Goal: Information Seeking & Learning: Learn about a topic

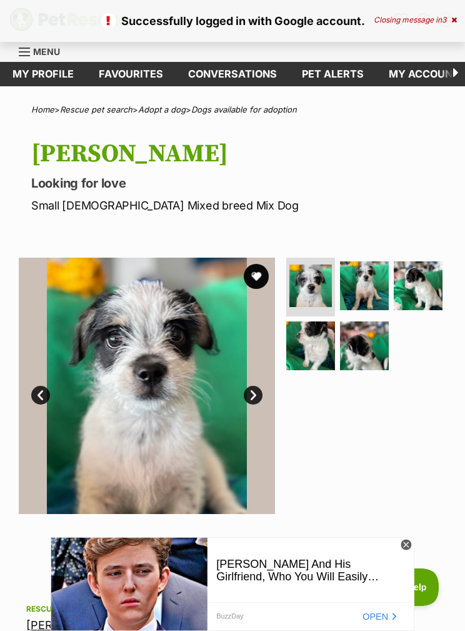
click at [420, 17] on div "Closing message in 3" at bounding box center [415, 20] width 83 height 9
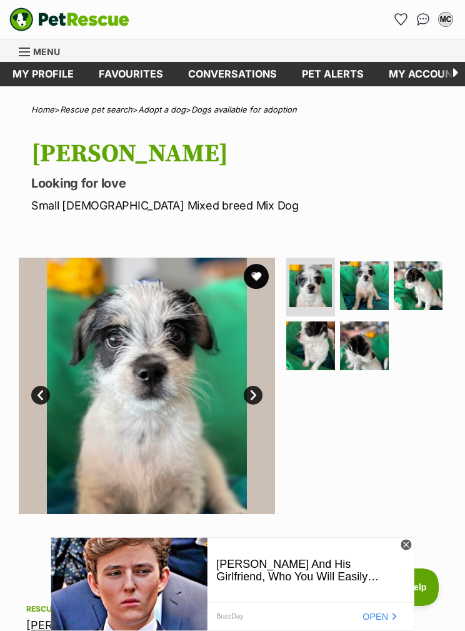
click at [30, 48] on div "Menu" at bounding box center [25, 52] width 13 height 10
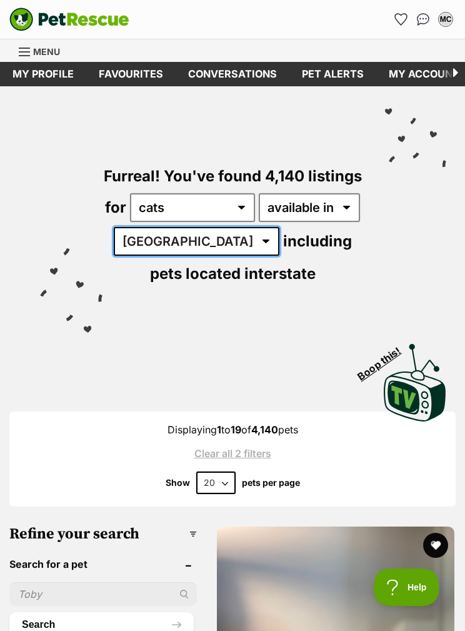
click at [154, 237] on select "Australia ACT NSW NT QLD SA TAS VIC WA" at bounding box center [197, 241] width 166 height 29
select select "VIC"
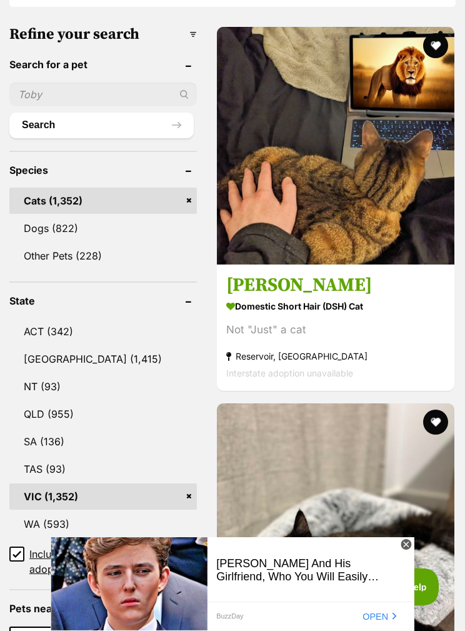
scroll to position [500, 0]
click at [404, 550] on icon at bounding box center [406, 545] width 11 height 11
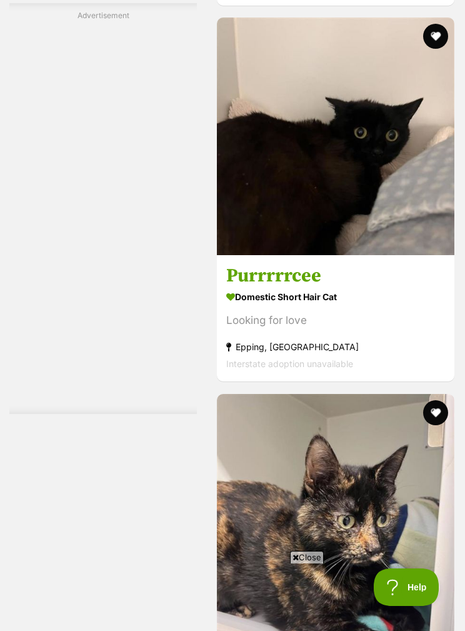
scroll to position [2901, 0]
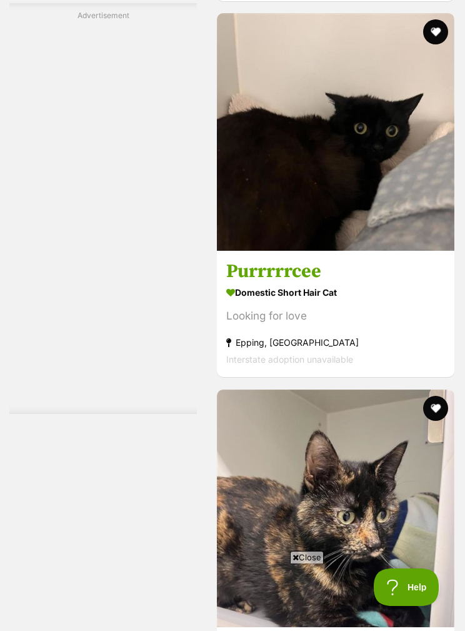
click at [438, 44] on button "favourite" at bounding box center [435, 31] width 25 height 25
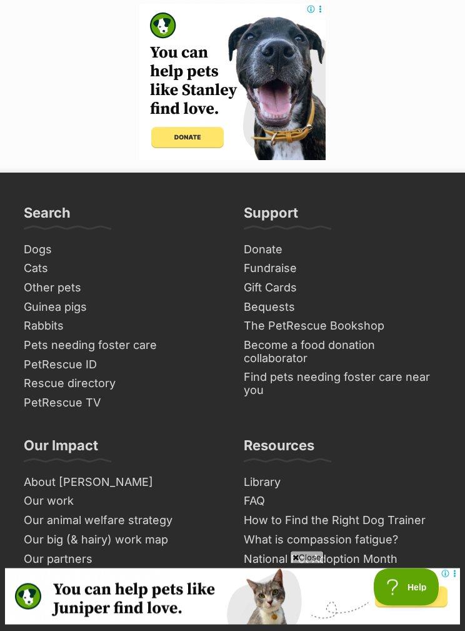
scroll to position [8240, 0]
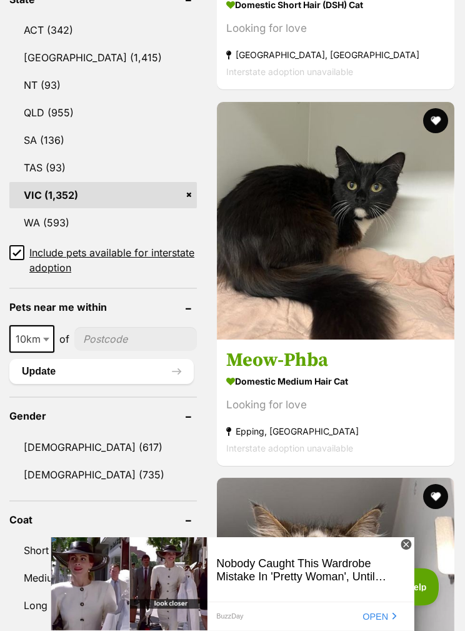
scroll to position [801, 0]
click at [465, 538] on link "Nobody Caught This Wardrobe Mistake In 'Pretty Woman', Until Now BuzzDay OPEN" at bounding box center [354, 616] width 607 height 156
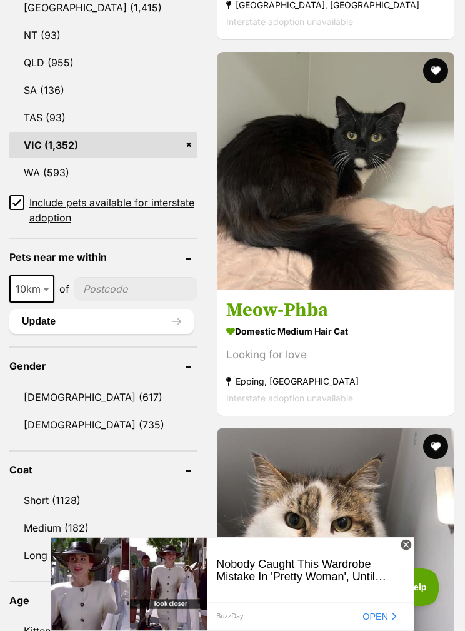
click at [405, 547] on icon at bounding box center [406, 545] width 11 height 11
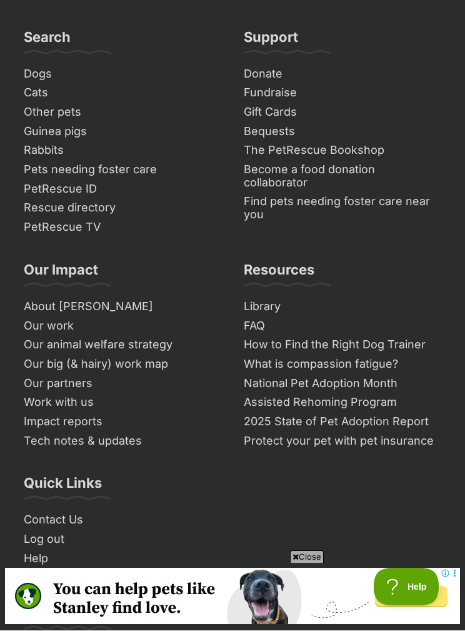
scroll to position [8348, 0]
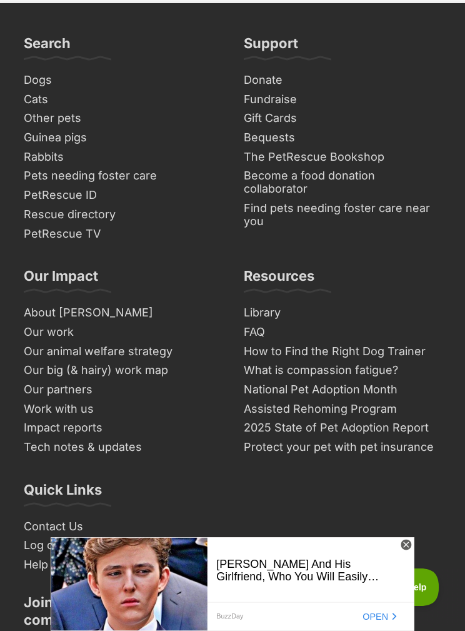
scroll to position [8764, 0]
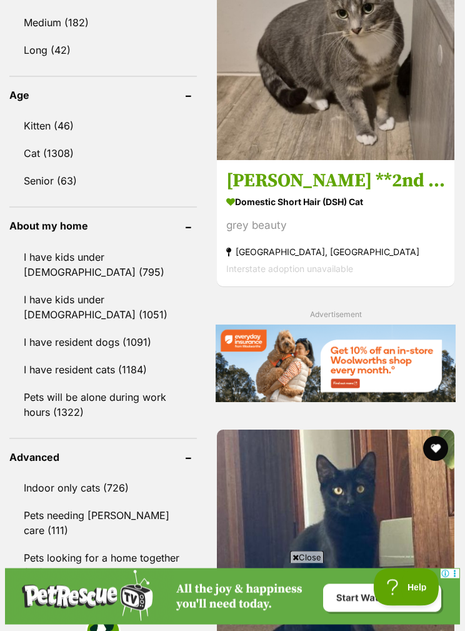
scroll to position [1413, 0]
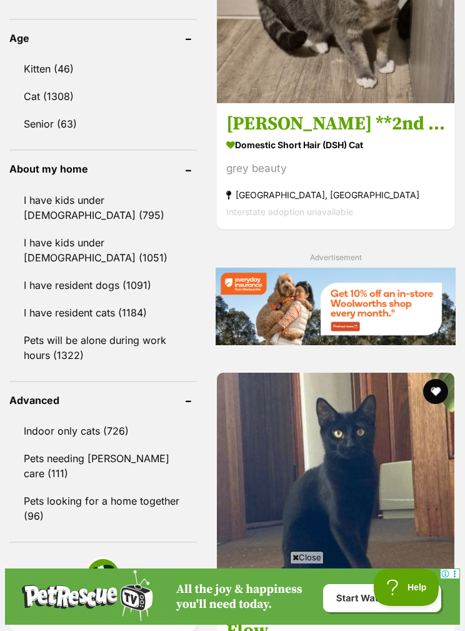
click at [134, 455] on link "Pets needing [PERSON_NAME] care (111)" at bounding box center [103, 465] width 188 height 41
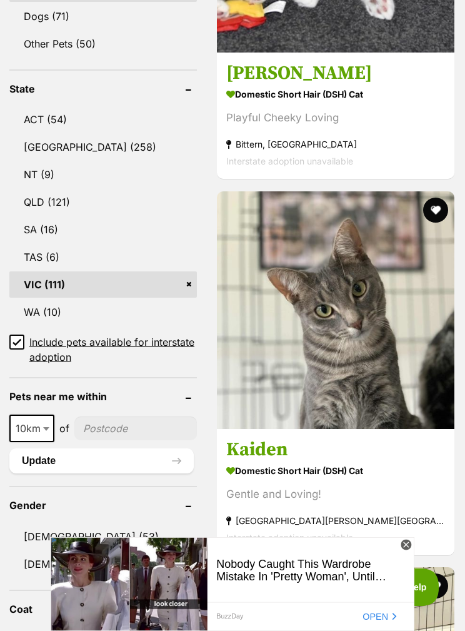
scroll to position [755, 0]
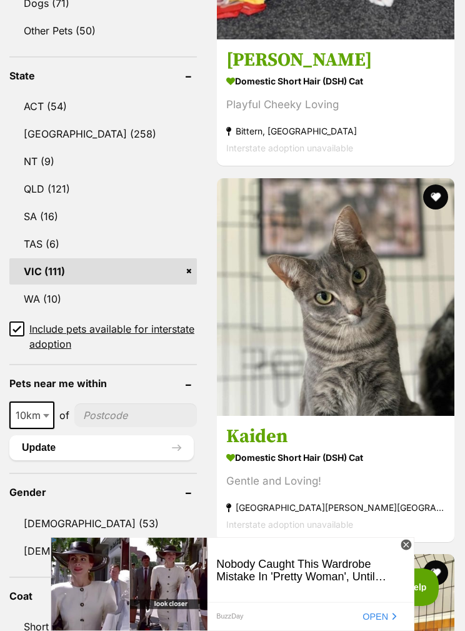
click at [407, 550] on icon at bounding box center [406, 545] width 11 height 11
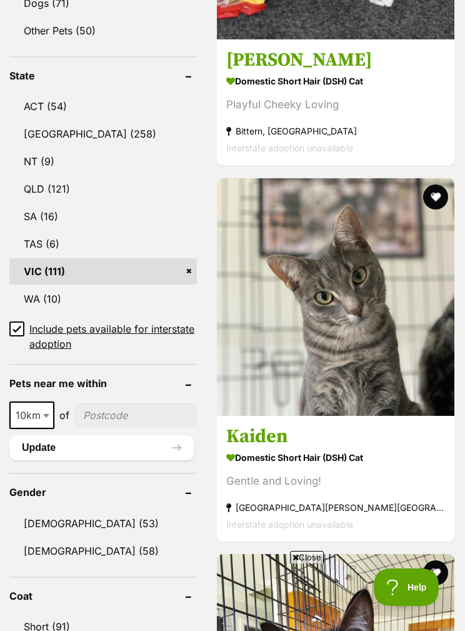
click at [38, 407] on span "10km" at bounding box center [32, 416] width 43 height 18
select select "25"
click at [119, 403] on input"] "postcode" at bounding box center [136, 415] width 121 height 24
click at [126, 403] on input"] "postcode" at bounding box center [136, 415] width 121 height 24
click at [138, 403] on input"] "postcode" at bounding box center [136, 415] width 121 height 24
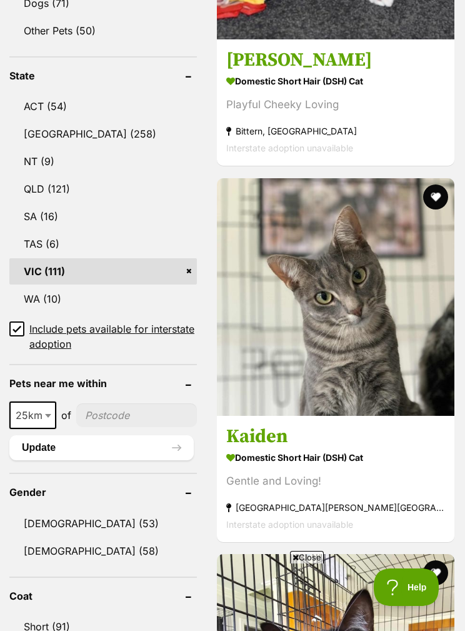
click at [164, 176] on link "QLD (121)" at bounding box center [103, 189] width 188 height 26
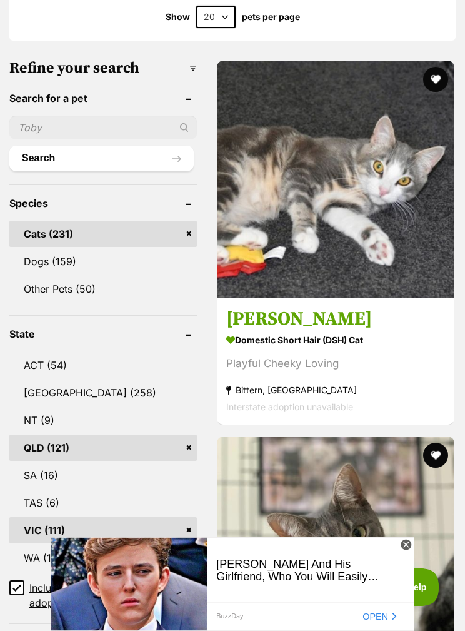
click at [168, 443] on link "QLD (121)" at bounding box center [103, 448] width 188 height 26
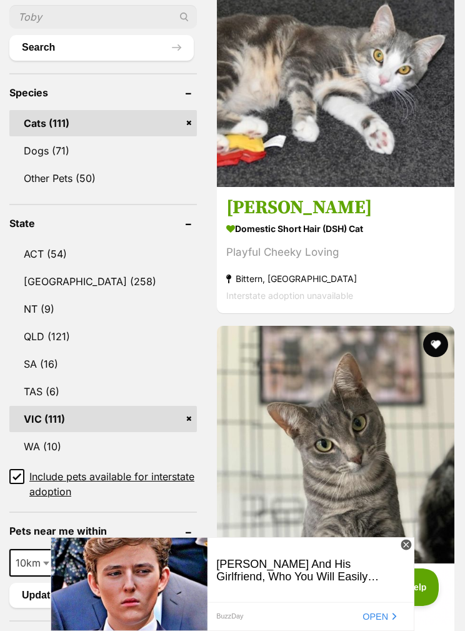
click at [40, 554] on span "10km" at bounding box center [32, 563] width 43 height 18
click at [119, 551] on input"] "postcode" at bounding box center [135, 563] width 123 height 24
click at [123, 551] on input"] "postcode" at bounding box center [135, 563] width 123 height 24
type input"] "3067"
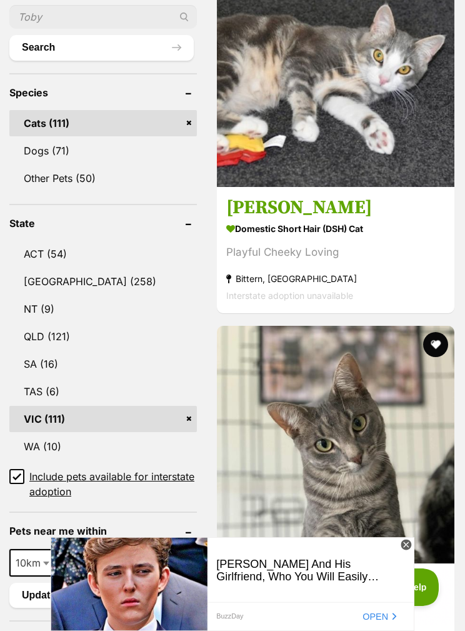
click at [88, 35] on button "Search" at bounding box center [101, 47] width 184 height 25
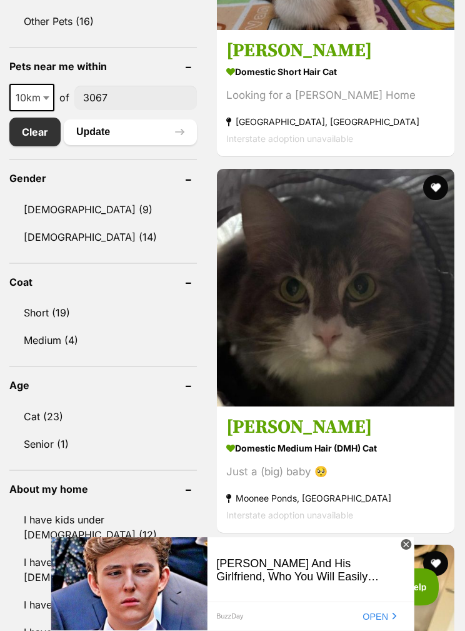
scroll to position [764, 0]
click at [408, 550] on icon at bounding box center [406, 545] width 11 height 11
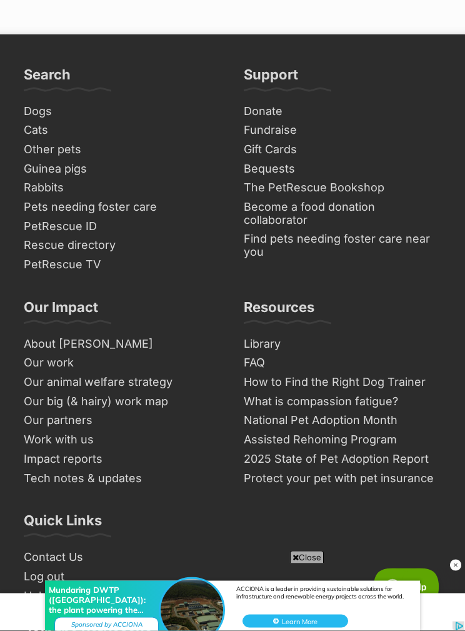
scroll to position [8474, 0]
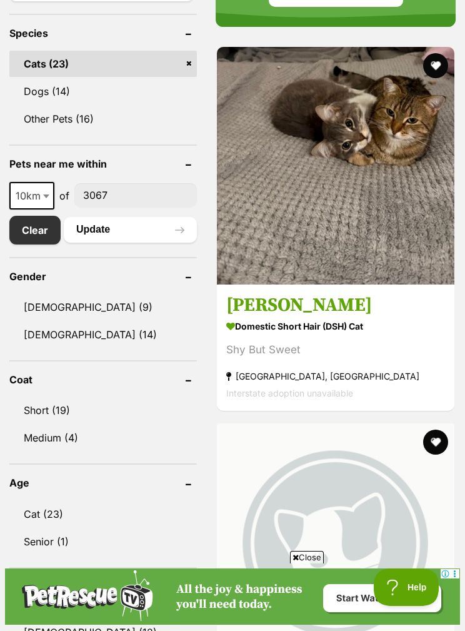
scroll to position [665, 0]
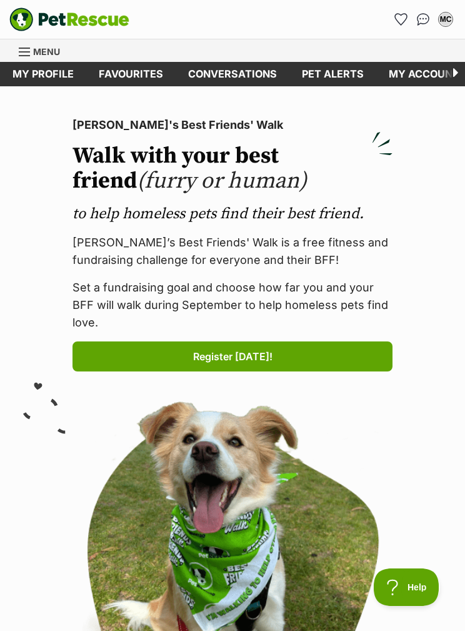
click at [45, 54] on span "Menu" at bounding box center [46, 51] width 27 height 11
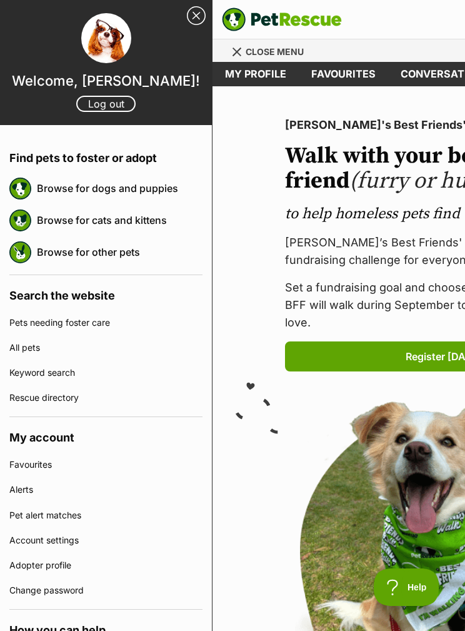
click at [28, 53] on div at bounding box center [106, 39] width 212 height 52
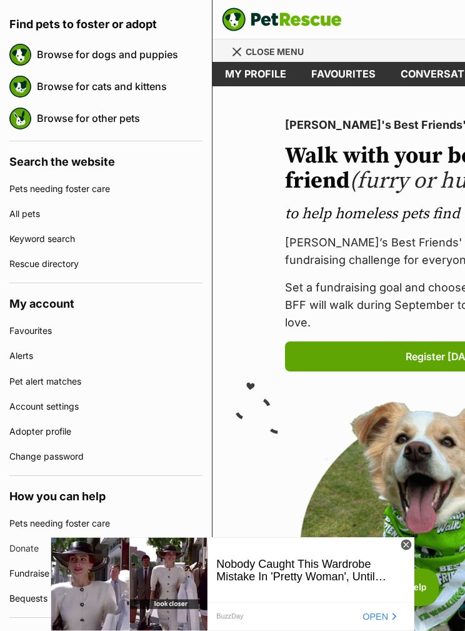
scroll to position [137, 0]
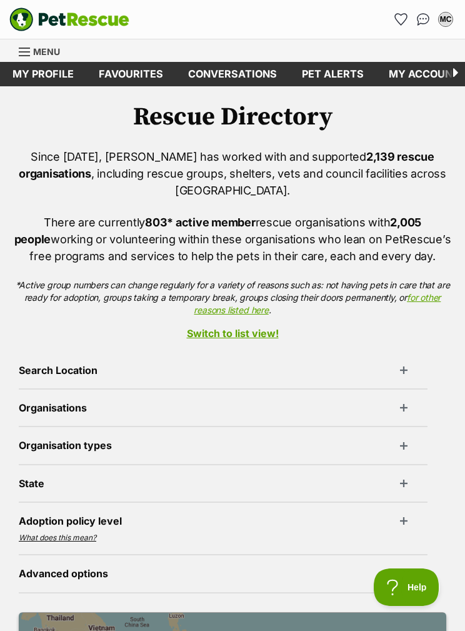
click at [260, 328] on link "Switch to list view!" at bounding box center [232, 333] width 465 height 11
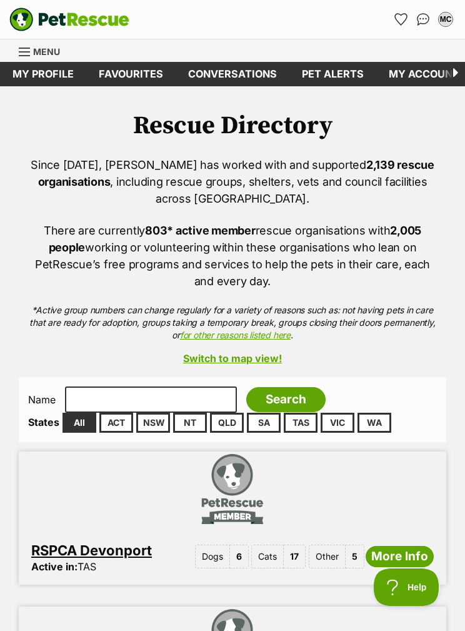
click at [340, 422] on link "VIC" at bounding box center [338, 423] width 34 height 20
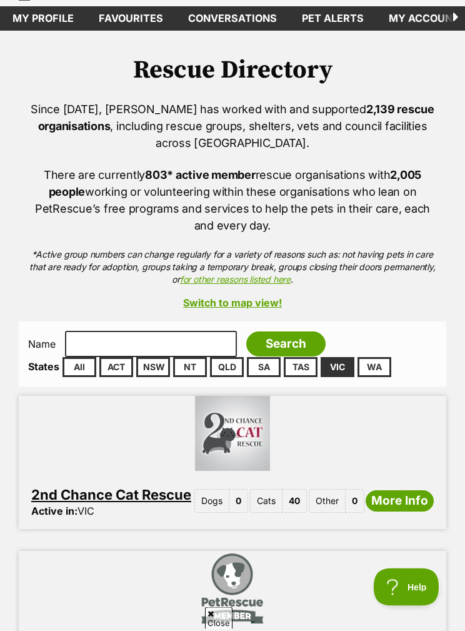
scroll to position [131, 0]
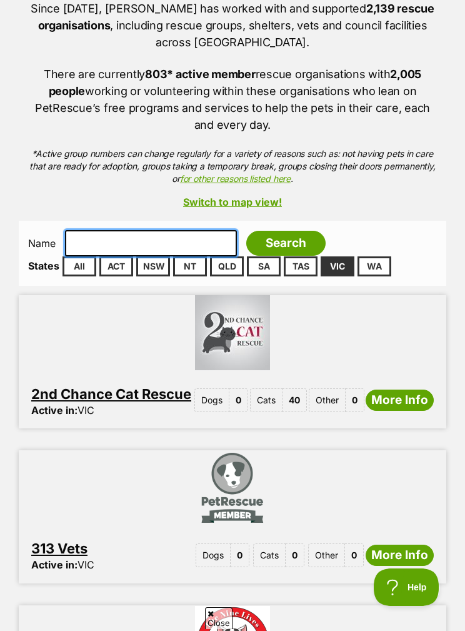
click at [162, 242] on input "text" at bounding box center [151, 243] width 172 height 26
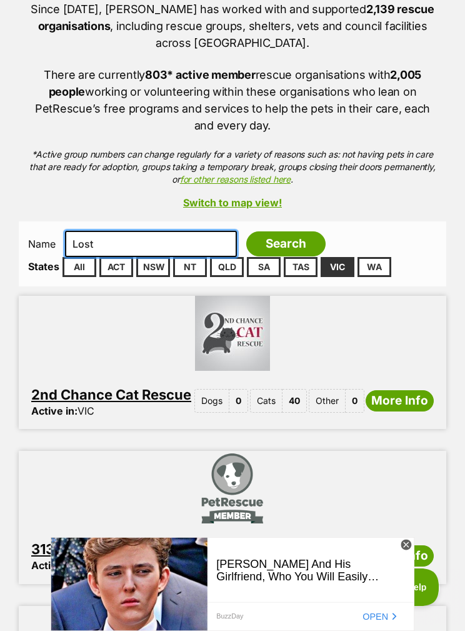
scroll to position [0, 0]
type input "Lost dog"
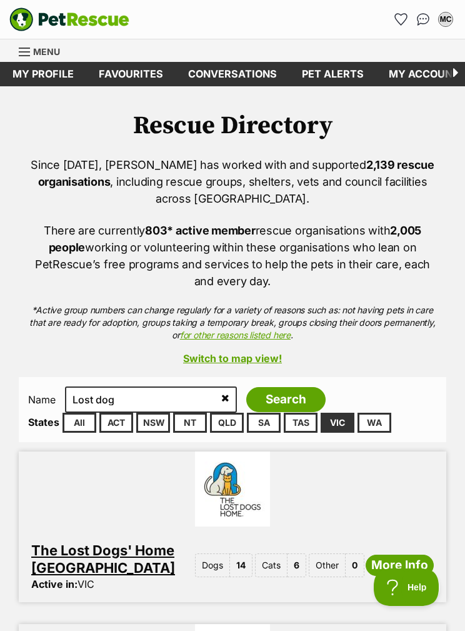
click at [146, 552] on link "The Lost Dogs' Home [GEOGRAPHIC_DATA]" at bounding box center [103, 559] width 144 height 34
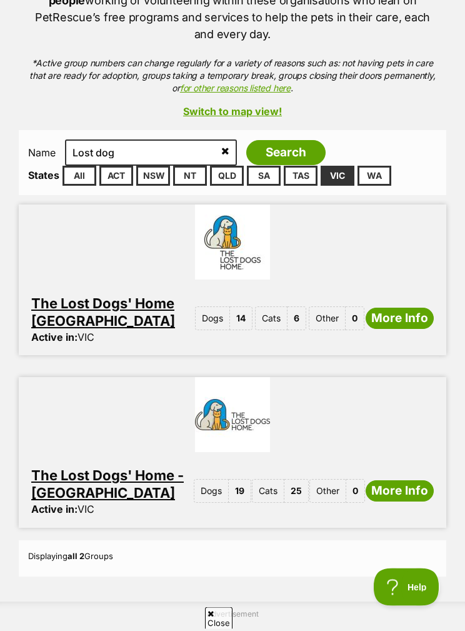
scroll to position [245, 0]
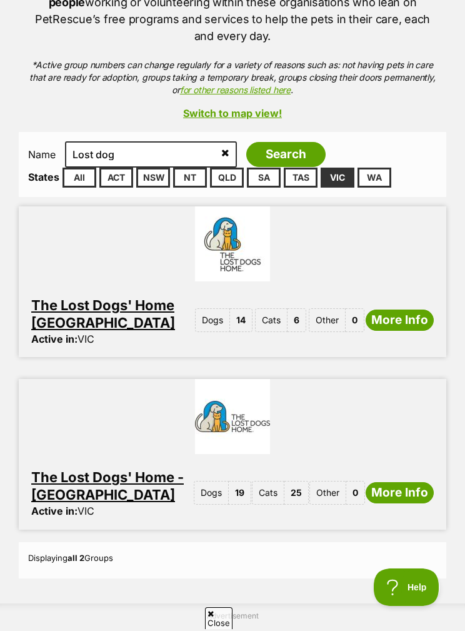
click at [138, 485] on link "The Lost Dogs' Home - North Melbourne" at bounding box center [107, 486] width 153 height 34
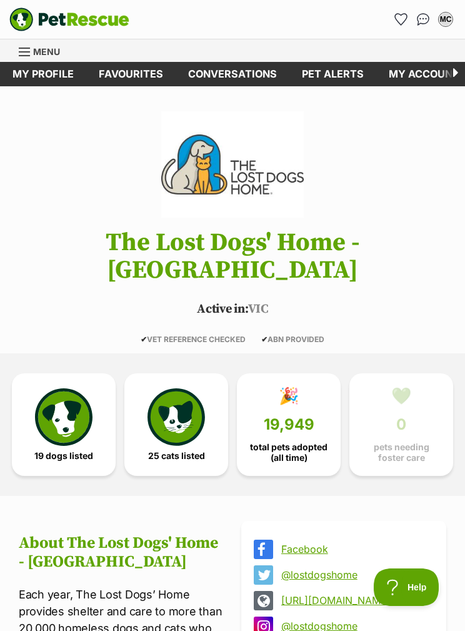
click at [201, 388] on img at bounding box center [177, 417] width 58 height 58
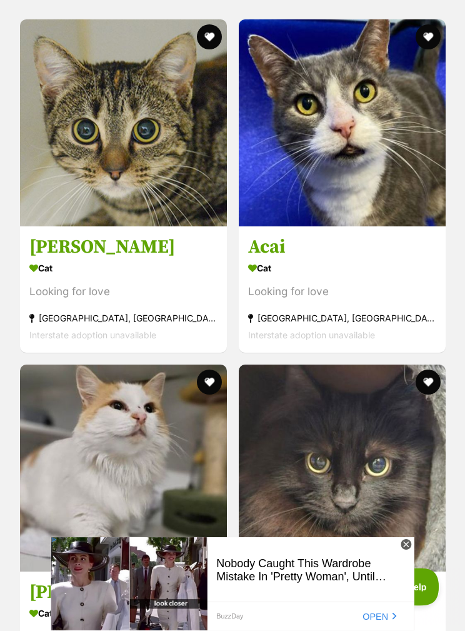
scroll to position [1096, 0]
click at [408, 547] on icon at bounding box center [406, 544] width 4 height 4
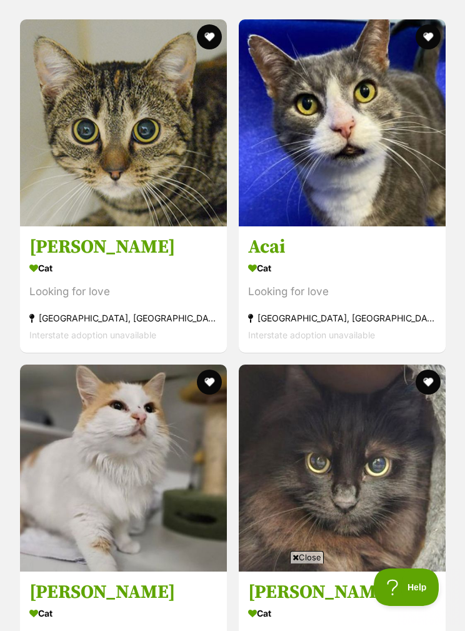
click at [315, 563] on span "Close" at bounding box center [307, 557] width 34 height 13
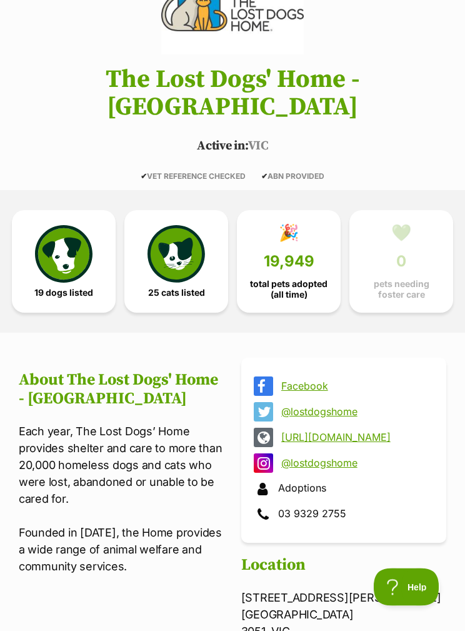
scroll to position [0, 0]
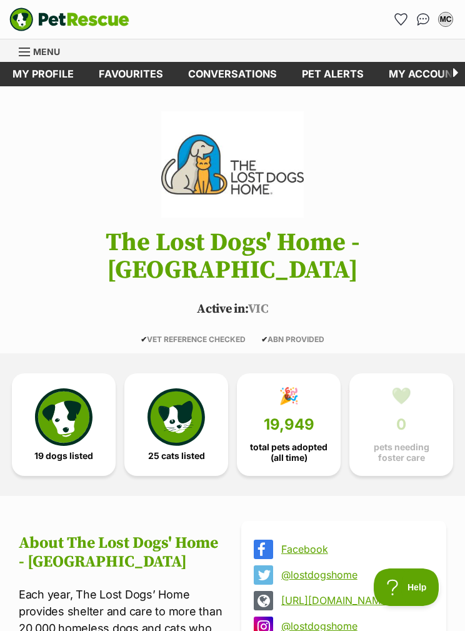
click at [146, 71] on link "Favourites" at bounding box center [130, 74] width 89 height 24
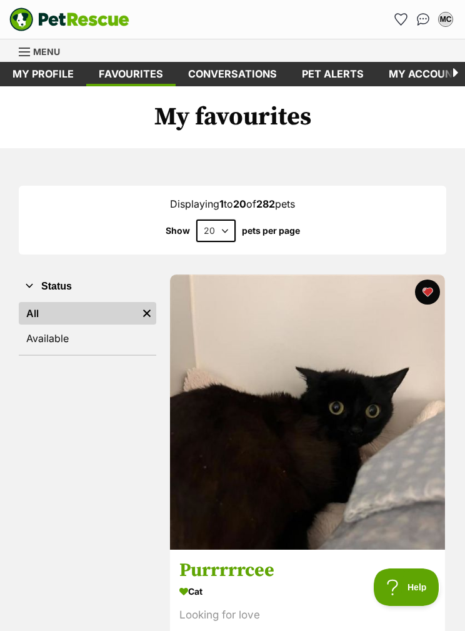
click at [118, 333] on link "Available" at bounding box center [88, 338] width 138 height 23
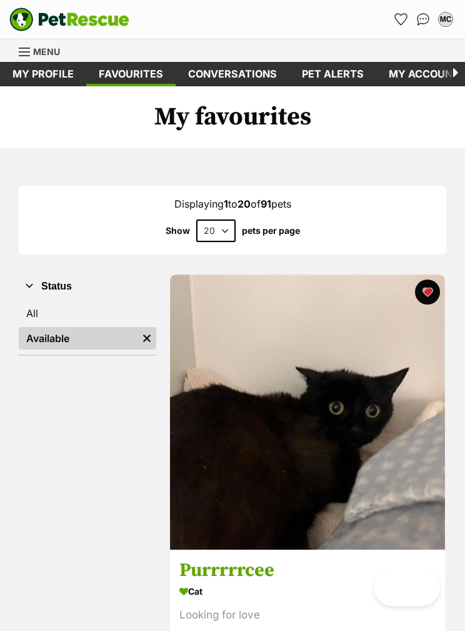
click at [114, 317] on link "All" at bounding box center [88, 313] width 138 height 23
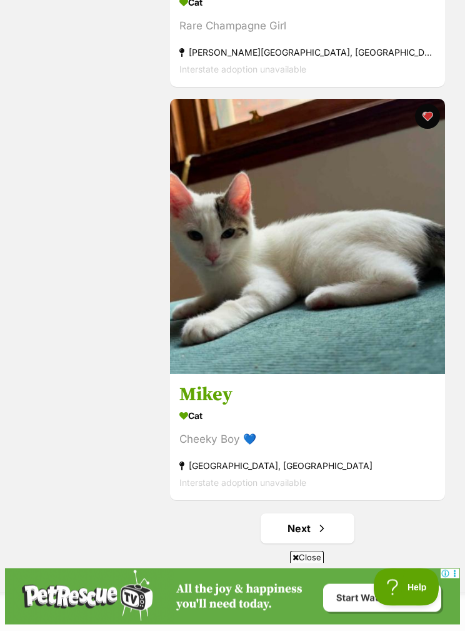
scroll to position [8031, 0]
click at [323, 536] on span "Next page" at bounding box center [322, 528] width 13 height 15
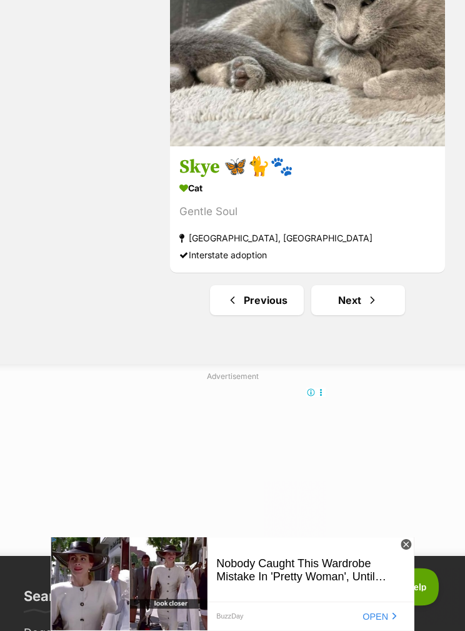
scroll to position [8260, 0]
click at [366, 301] on link "Next" at bounding box center [358, 300] width 94 height 30
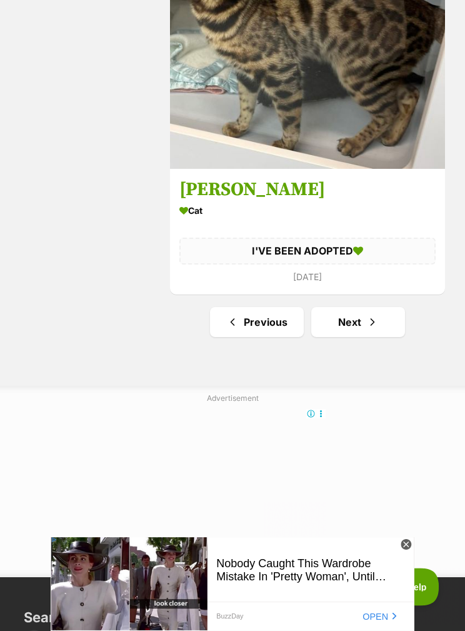
scroll to position [8365, 0]
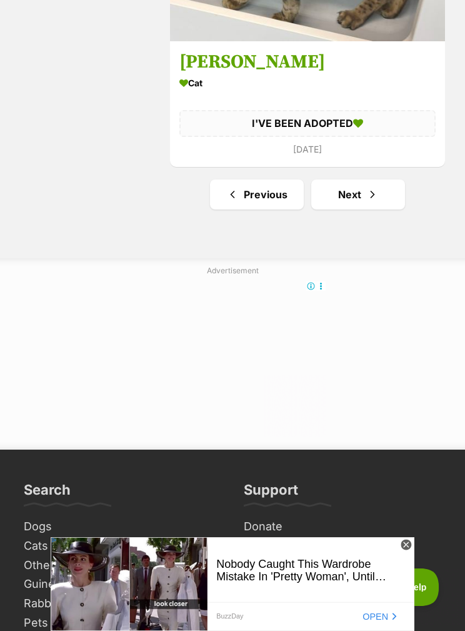
click at [357, 199] on link "Next" at bounding box center [358, 194] width 94 height 30
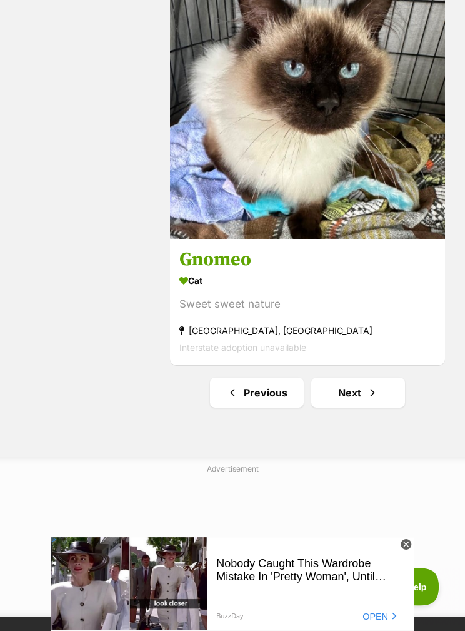
scroll to position [8161, 0]
click at [368, 391] on span "Next page" at bounding box center [372, 392] width 13 height 15
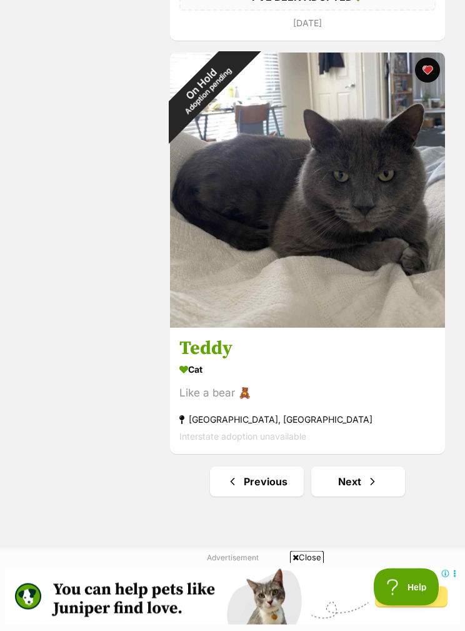
scroll to position [8083, 0]
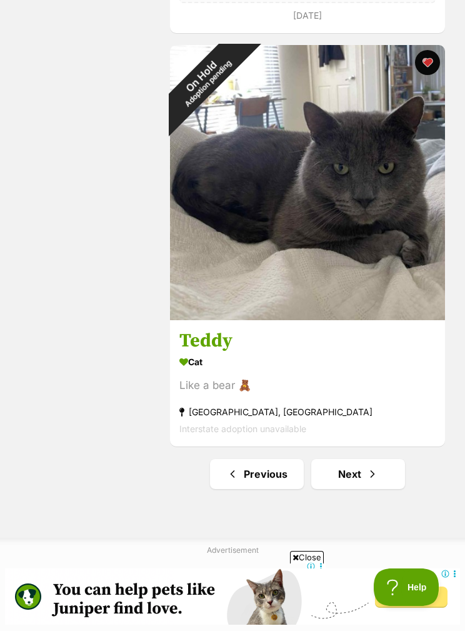
click at [377, 482] on span "Next page" at bounding box center [372, 474] width 13 height 15
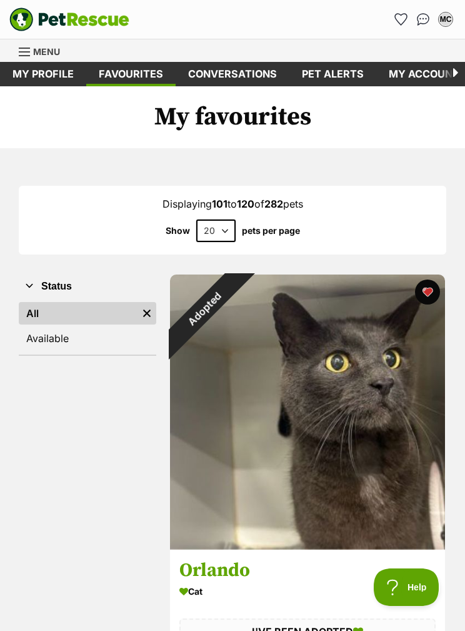
click at [124, 341] on link "Available" at bounding box center [88, 338] width 138 height 23
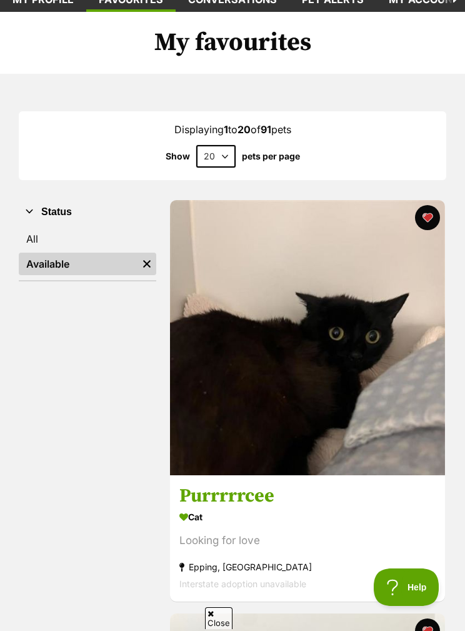
scroll to position [75, 0]
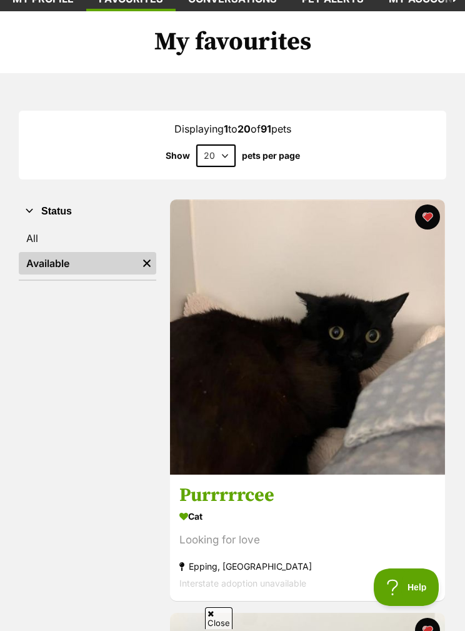
click at [252, 490] on h3 "Purrrrrcee" at bounding box center [307, 495] width 256 height 24
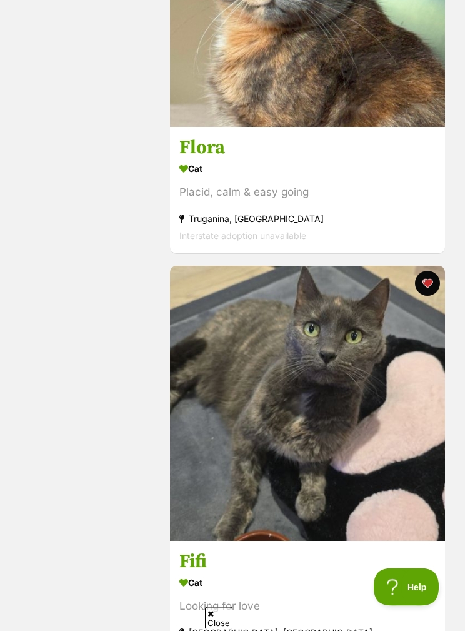
scroll to position [3392, 0]
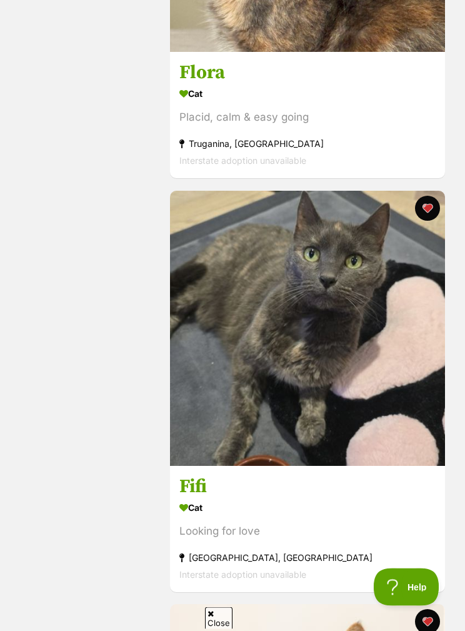
click at [200, 481] on h3 "Fifi" at bounding box center [307, 487] width 256 height 24
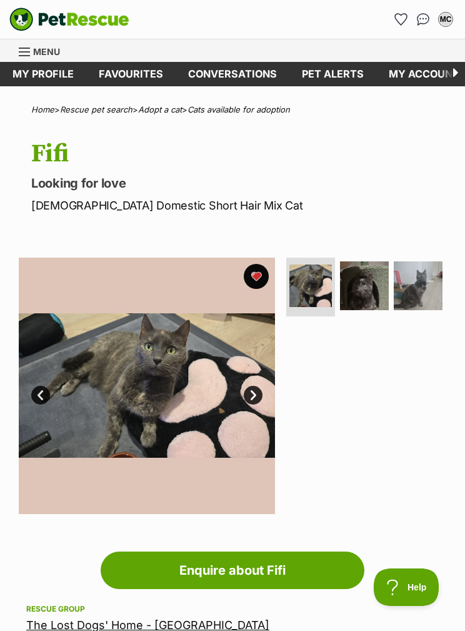
click at [370, 282] on img at bounding box center [364, 285] width 49 height 49
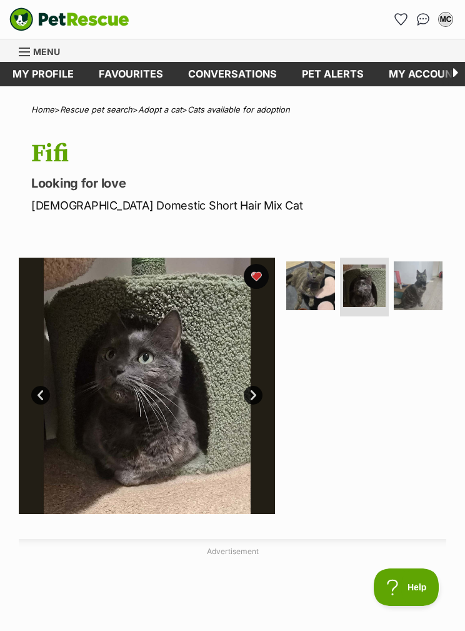
click at [412, 291] on img at bounding box center [418, 285] width 49 height 49
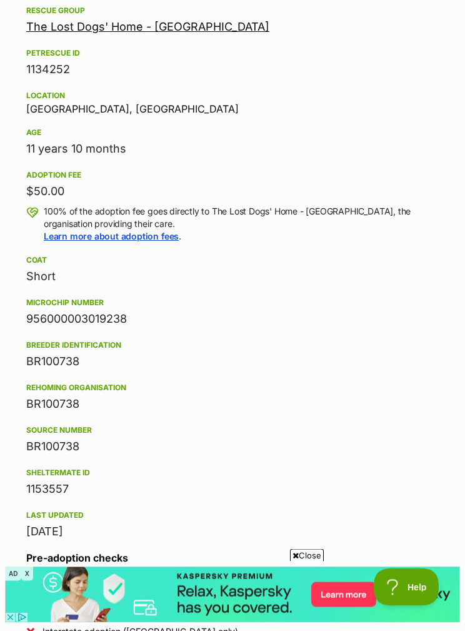
scroll to position [565, 0]
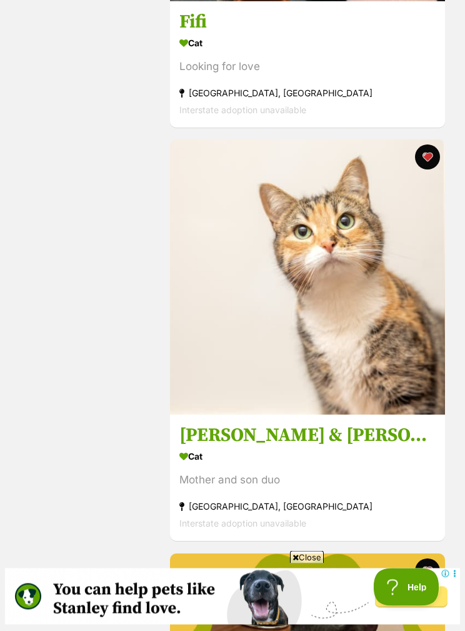
scroll to position [3894, 0]
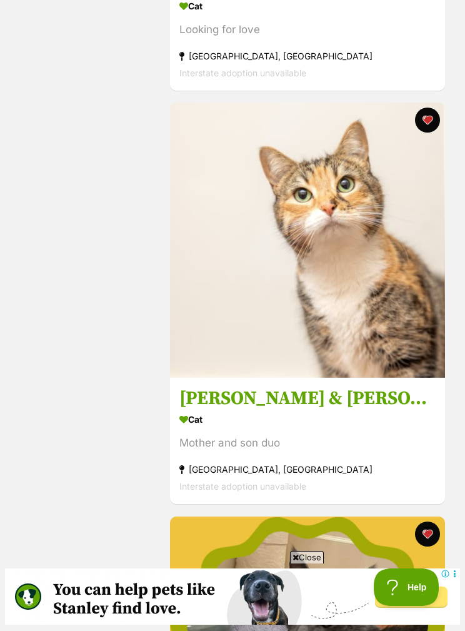
click at [388, 399] on h3 "[PERSON_NAME] & [PERSON_NAME] - In [PERSON_NAME] care in [GEOGRAPHIC_DATA]" at bounding box center [307, 399] width 256 height 24
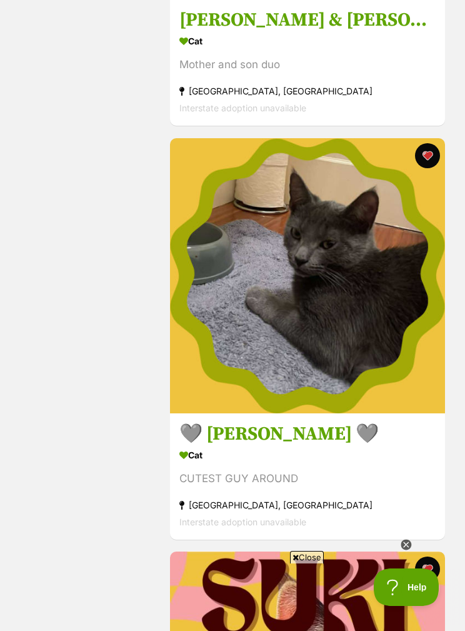
scroll to position [0, 0]
click at [232, 437] on h3 "🩶 [PERSON_NAME] 🩶" at bounding box center [307, 434] width 256 height 24
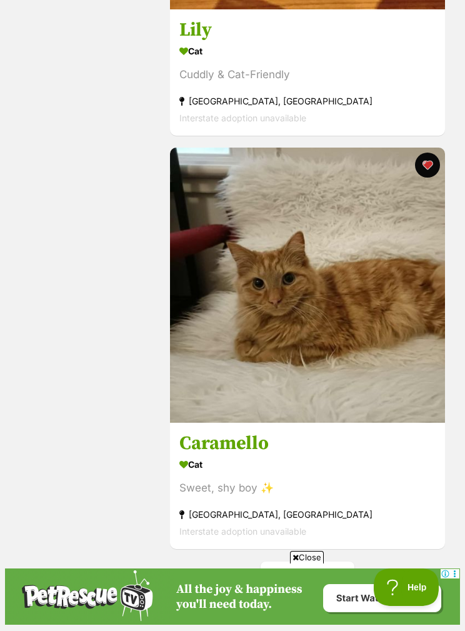
scroll to position [8056, 0]
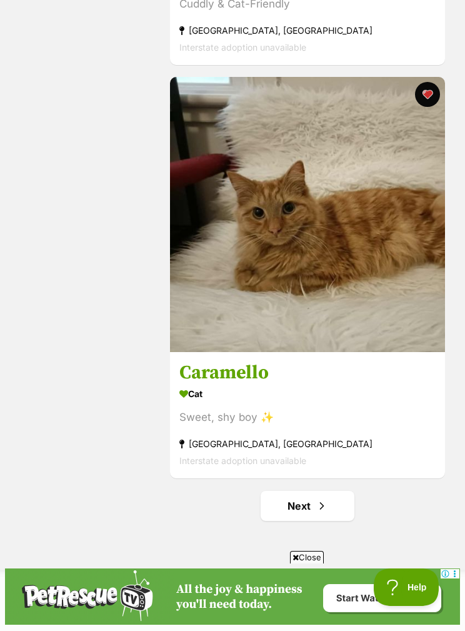
click at [244, 380] on h3 "Caramello" at bounding box center [307, 373] width 256 height 24
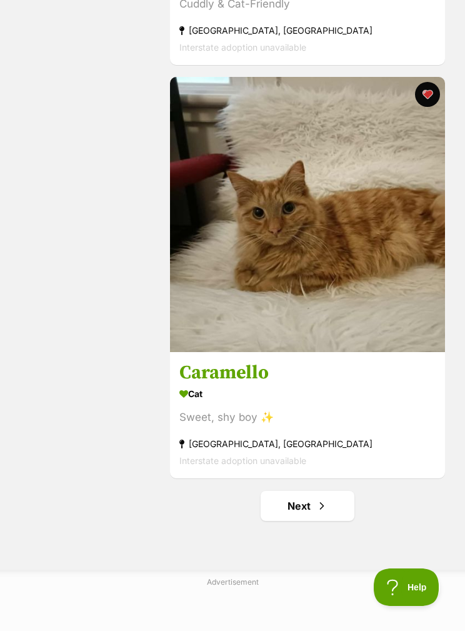
scroll to position [8106, 0]
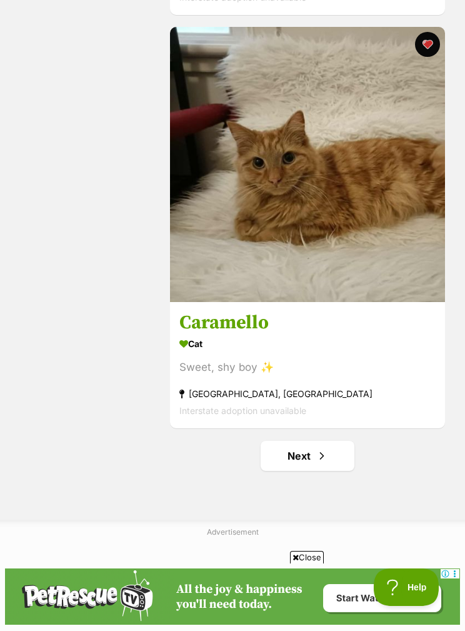
click at [320, 462] on link "Next" at bounding box center [308, 456] width 94 height 30
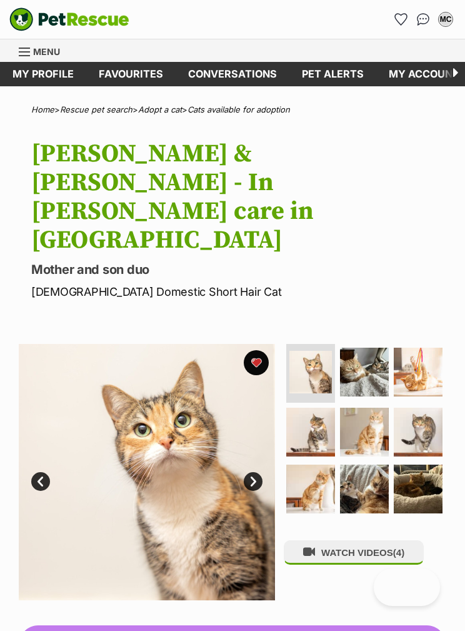
click at [372, 348] on img at bounding box center [364, 372] width 49 height 49
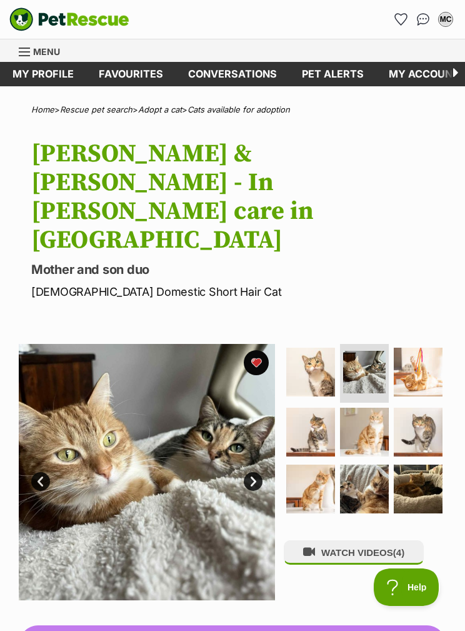
click at [422, 348] on img at bounding box center [418, 372] width 49 height 49
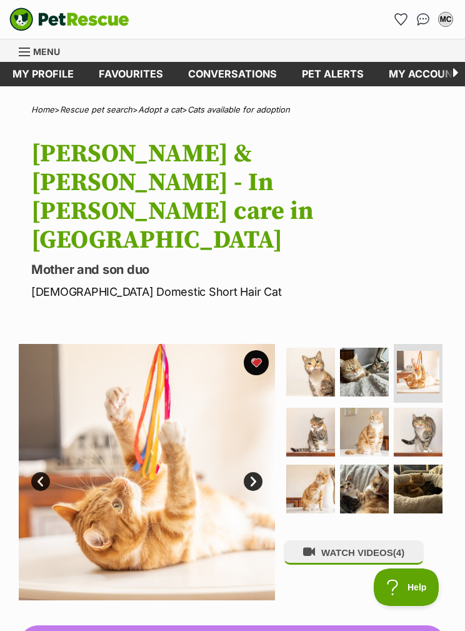
click at [315, 408] on img at bounding box center [310, 432] width 49 height 49
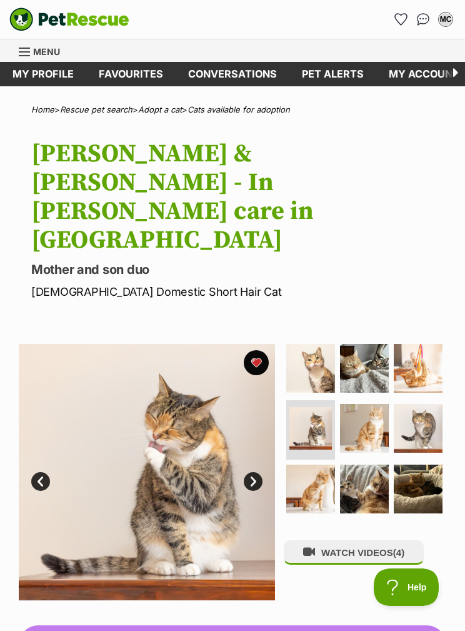
click at [368, 404] on img at bounding box center [364, 428] width 49 height 49
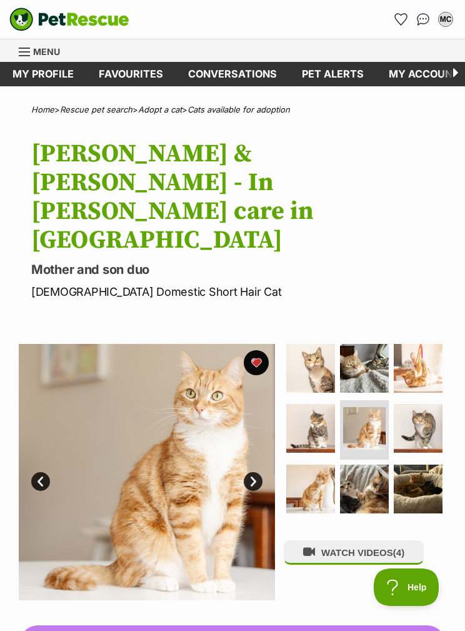
click at [421, 404] on img at bounding box center [418, 428] width 49 height 49
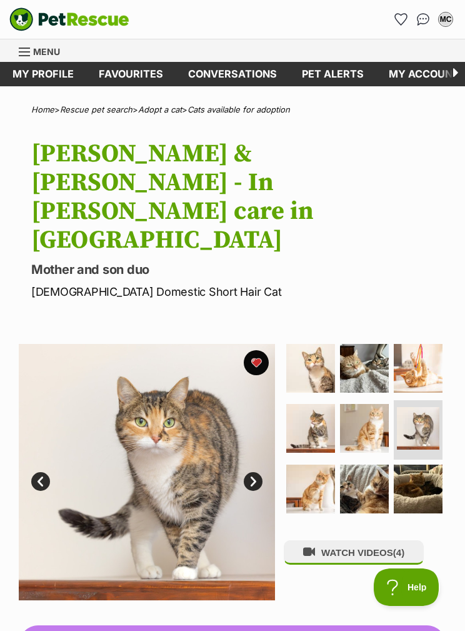
click at [322, 465] on img at bounding box center [310, 489] width 49 height 49
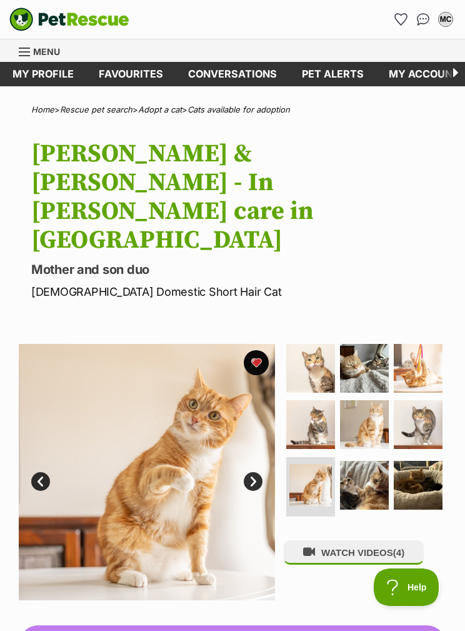
click at [373, 461] on img at bounding box center [364, 485] width 49 height 49
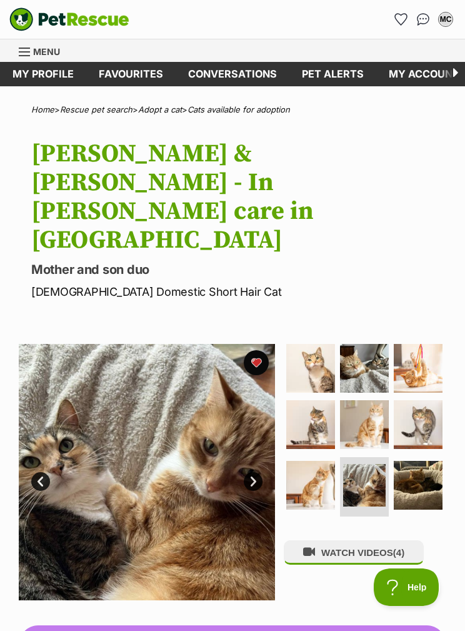
click at [412, 461] on img at bounding box center [418, 485] width 49 height 49
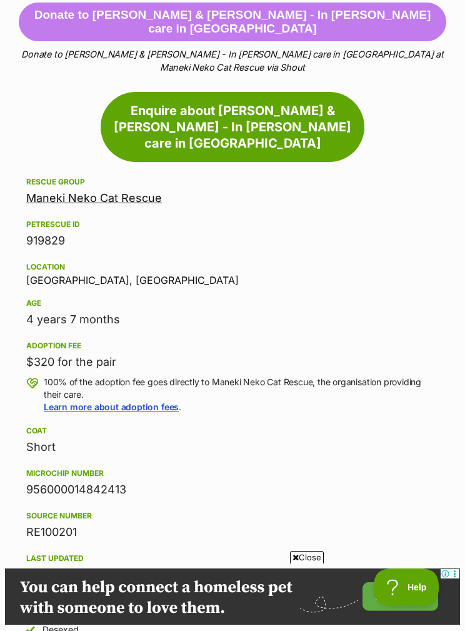
scroll to position [517, 0]
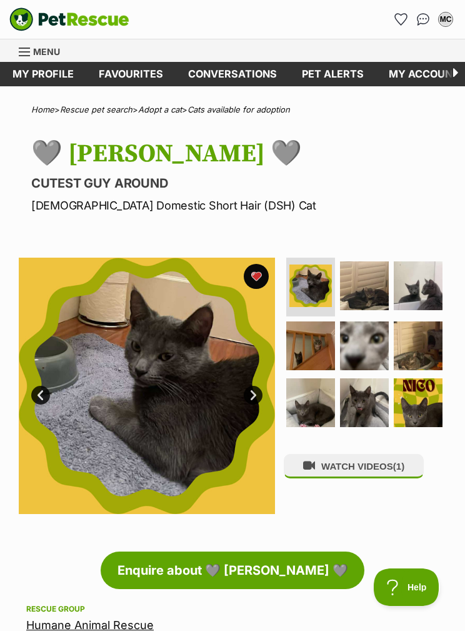
click at [372, 276] on img at bounding box center [364, 285] width 49 height 49
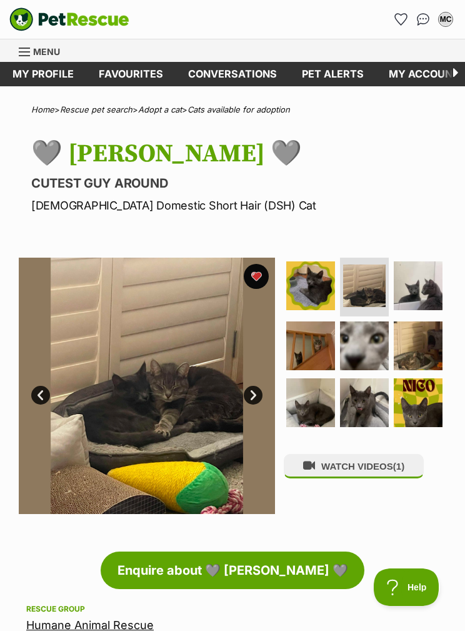
click at [369, 333] on img at bounding box center [364, 345] width 49 height 49
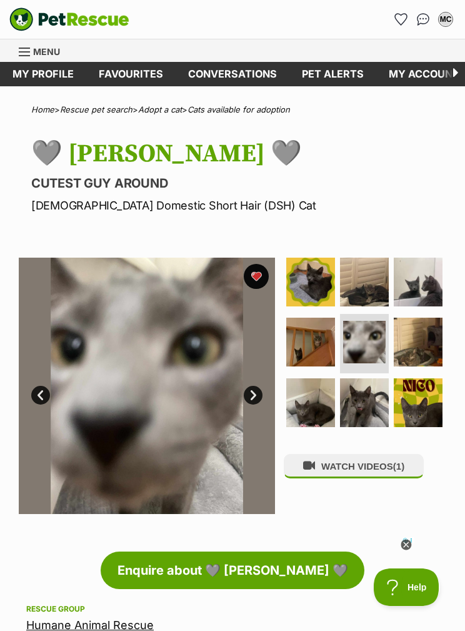
click at [419, 280] on img at bounding box center [418, 282] width 49 height 49
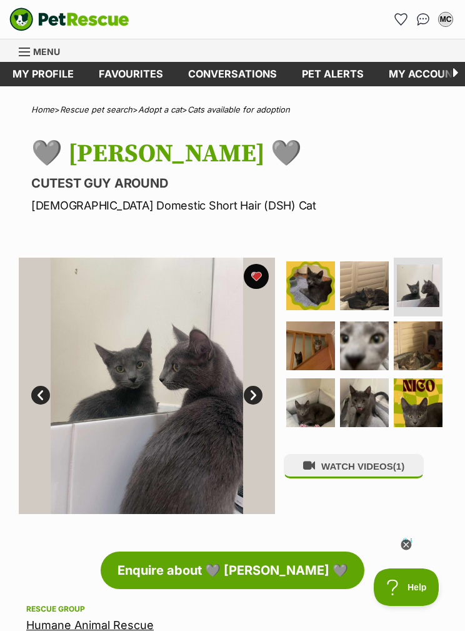
click at [321, 341] on img at bounding box center [310, 345] width 49 height 49
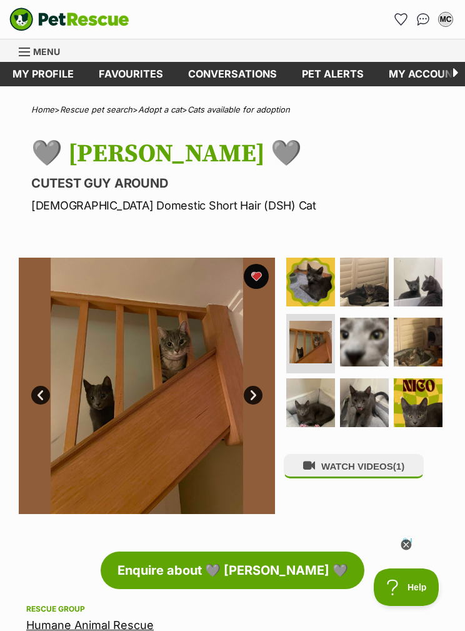
click at [323, 396] on img at bounding box center [310, 402] width 49 height 49
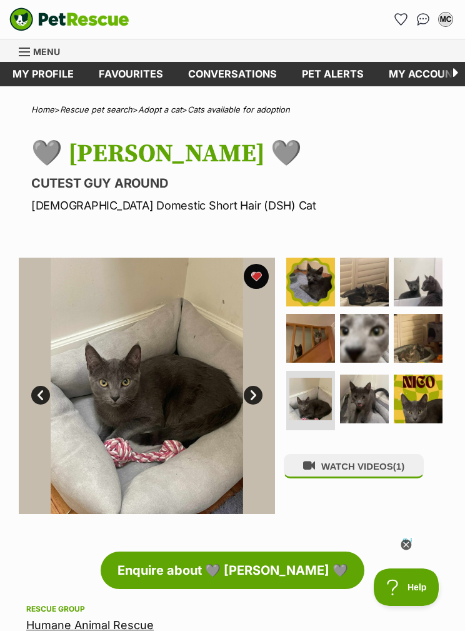
click at [383, 387] on img at bounding box center [364, 399] width 49 height 49
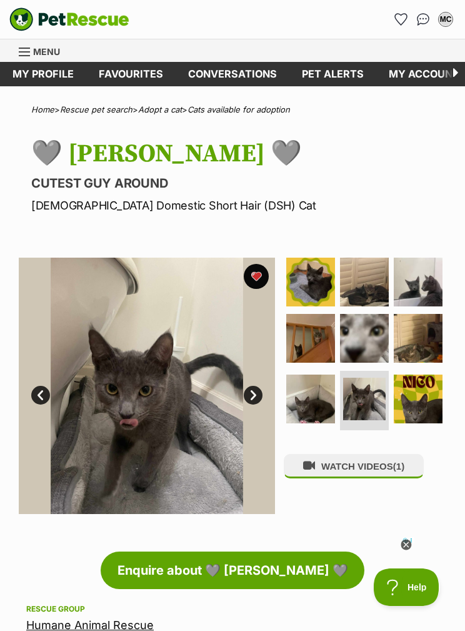
click at [420, 378] on img at bounding box center [418, 399] width 49 height 49
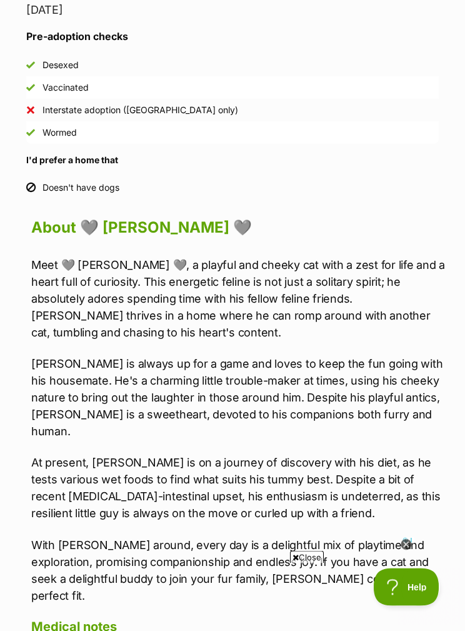
scroll to position [986, 0]
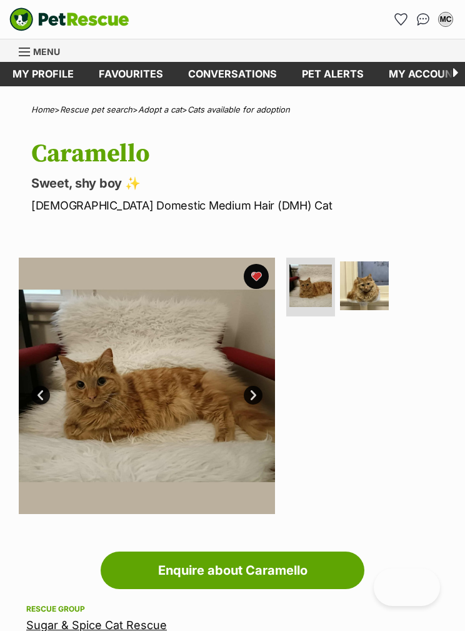
click at [371, 291] on img at bounding box center [364, 285] width 49 height 49
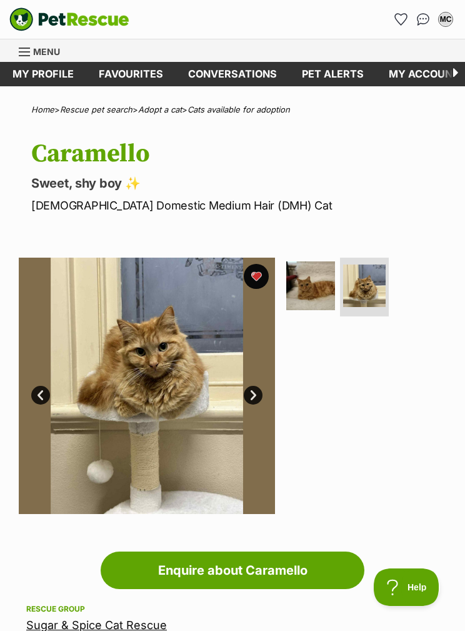
click at [319, 292] on img at bounding box center [310, 285] width 49 height 49
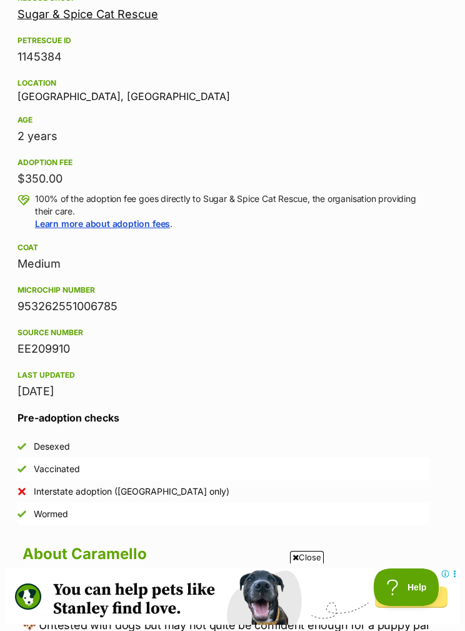
scroll to position [573, 9]
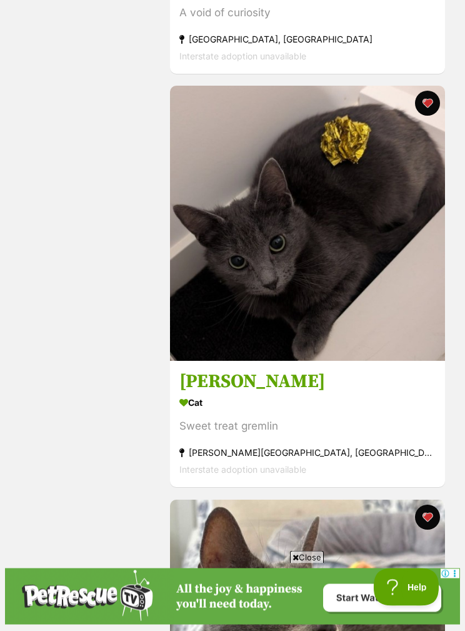
scroll to position [5152, 0]
click at [231, 378] on h3 "[PERSON_NAME]" at bounding box center [307, 382] width 256 height 24
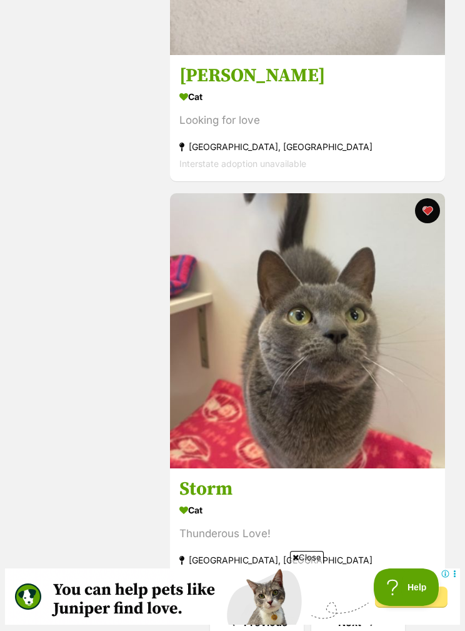
scroll to position [8014, 0]
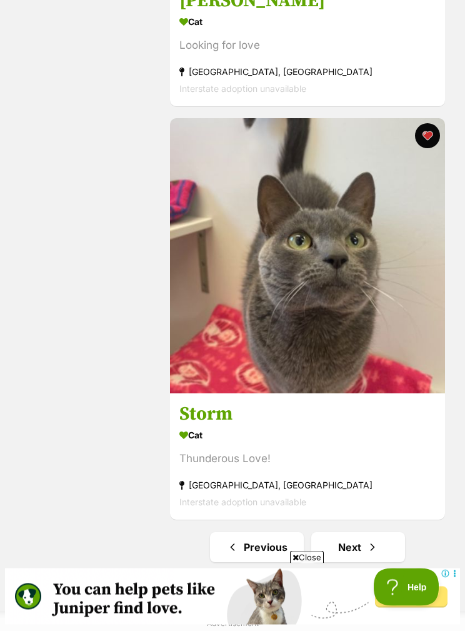
click at [373, 555] on span "Next page" at bounding box center [372, 547] width 13 height 15
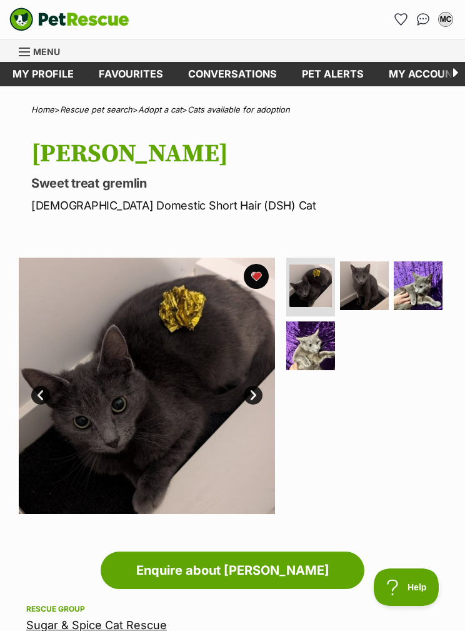
click at [368, 283] on img at bounding box center [364, 285] width 49 height 49
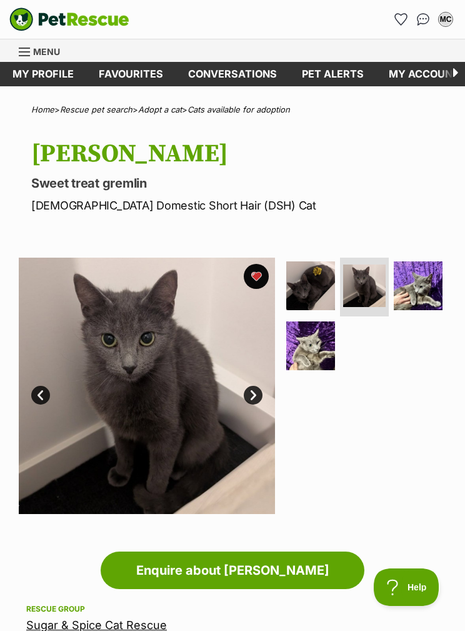
click at [410, 287] on img at bounding box center [418, 285] width 49 height 49
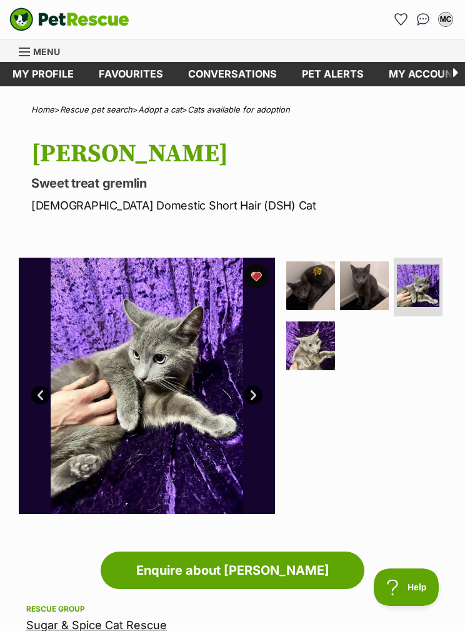
click at [333, 328] on img at bounding box center [310, 345] width 49 height 49
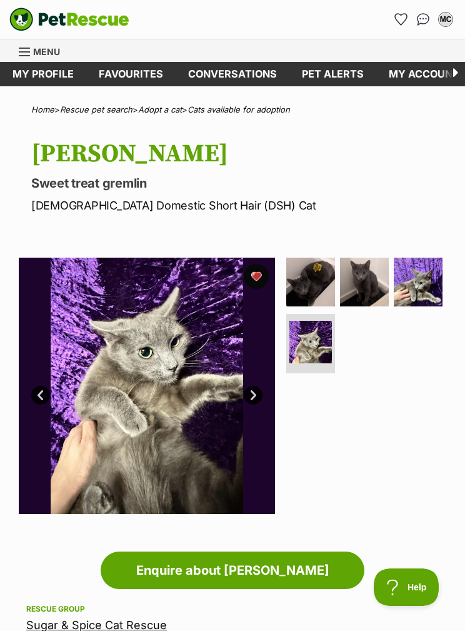
click at [365, 284] on img at bounding box center [364, 282] width 49 height 49
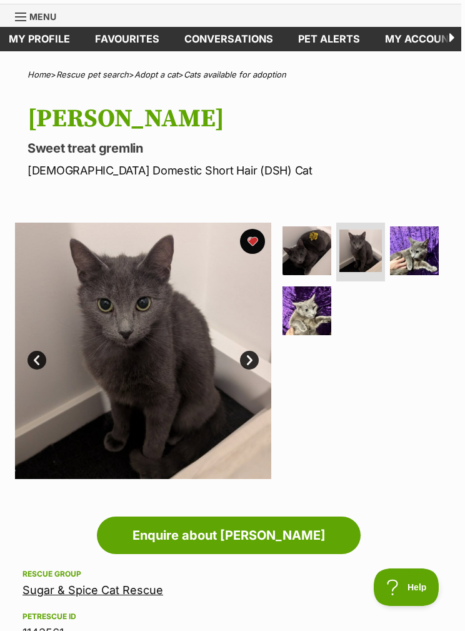
scroll to position [0, 4]
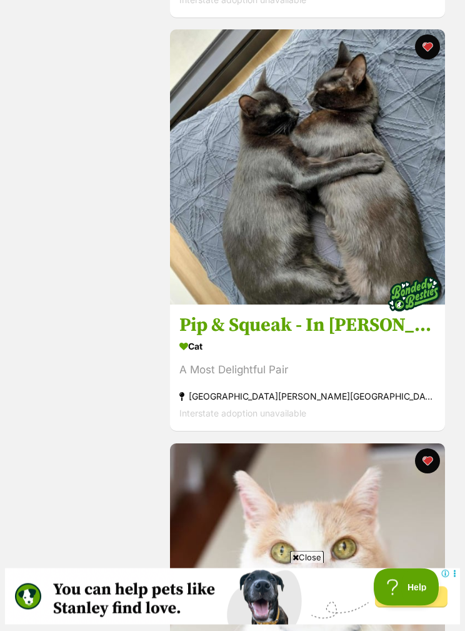
scroll to position [7378, 0]
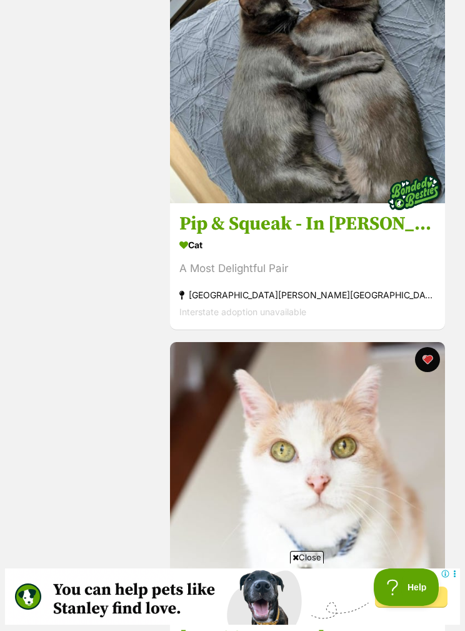
click at [363, 232] on h3 "Pip & Squeak - In foster in Preston" at bounding box center [307, 225] width 256 height 24
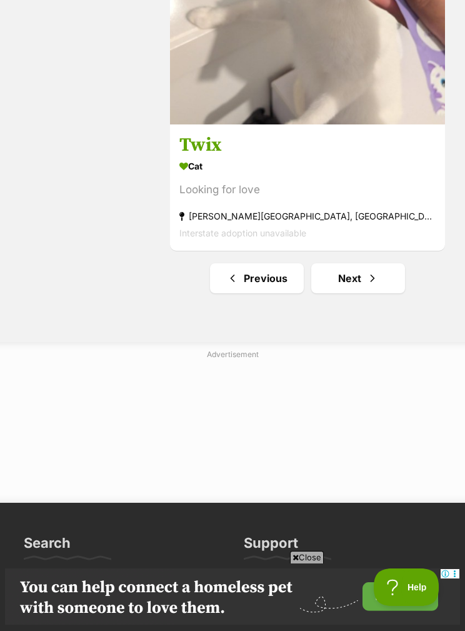
scroll to position [8281, 0]
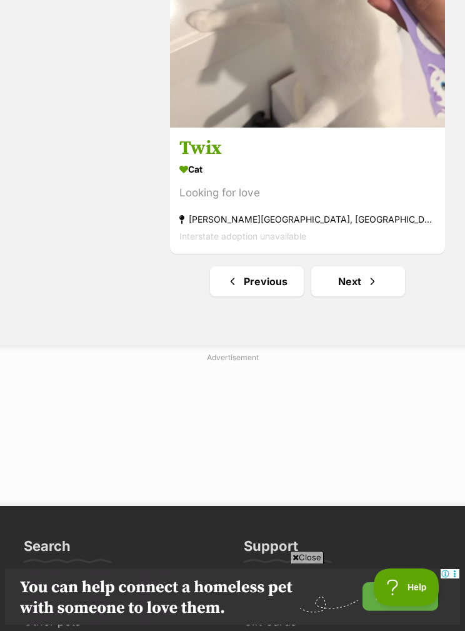
click at [354, 283] on link "Next" at bounding box center [358, 281] width 94 height 30
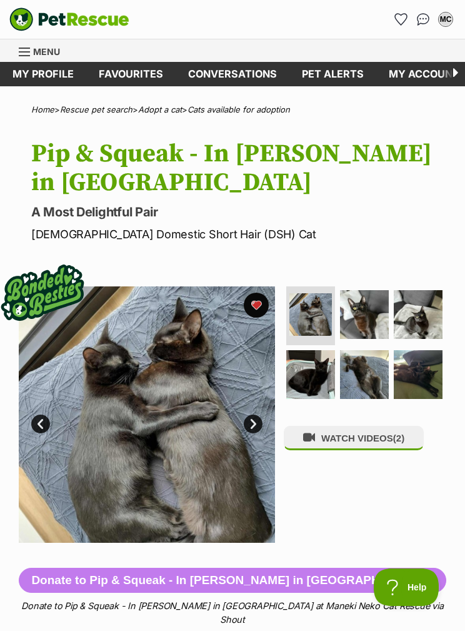
click at [418, 290] on img at bounding box center [418, 314] width 49 height 49
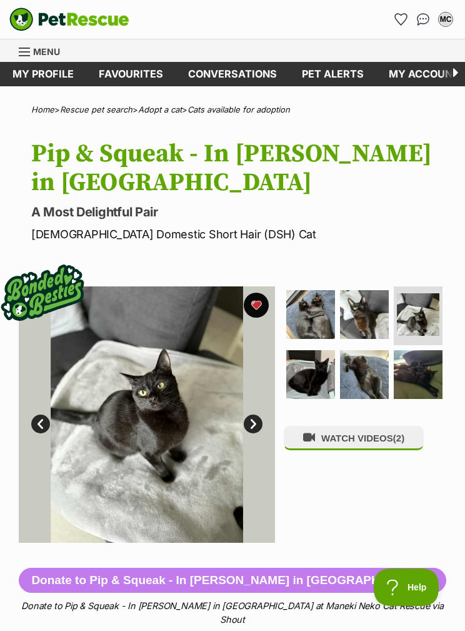
click at [319, 350] on img at bounding box center [310, 374] width 49 height 49
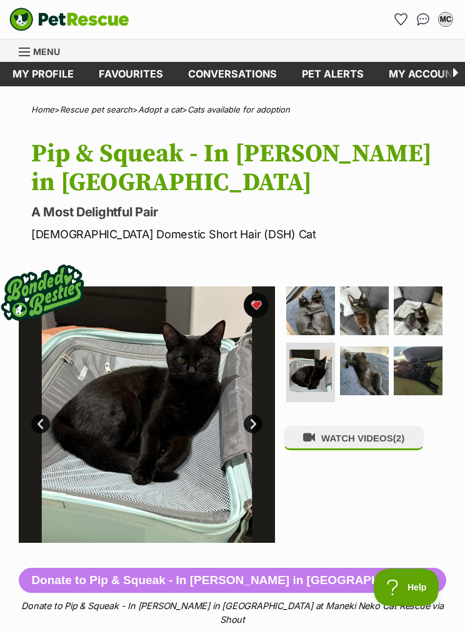
click at [387, 346] on img at bounding box center [364, 370] width 49 height 49
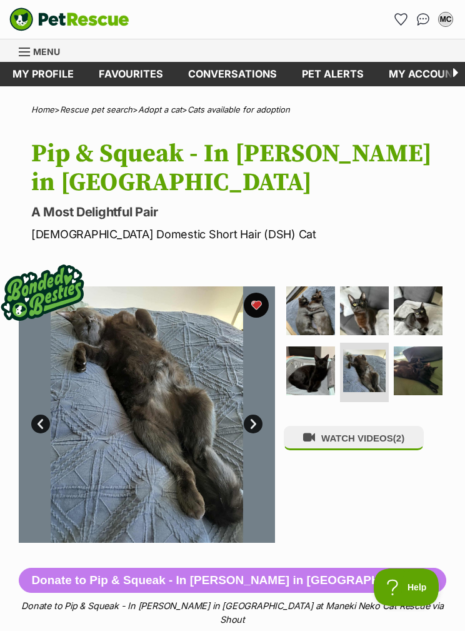
click at [420, 348] on img at bounding box center [418, 370] width 49 height 49
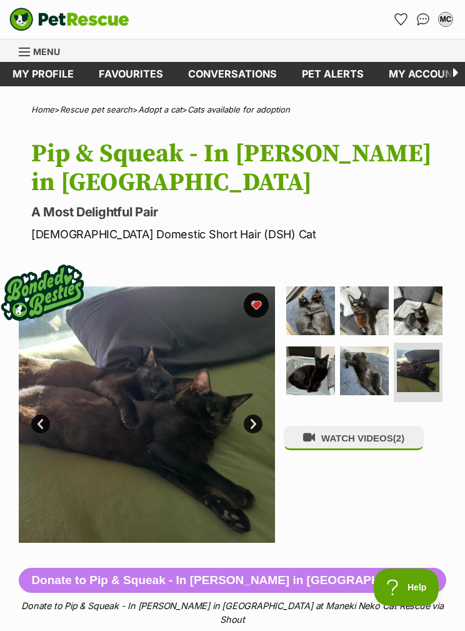
click at [370, 286] on img at bounding box center [364, 310] width 49 height 49
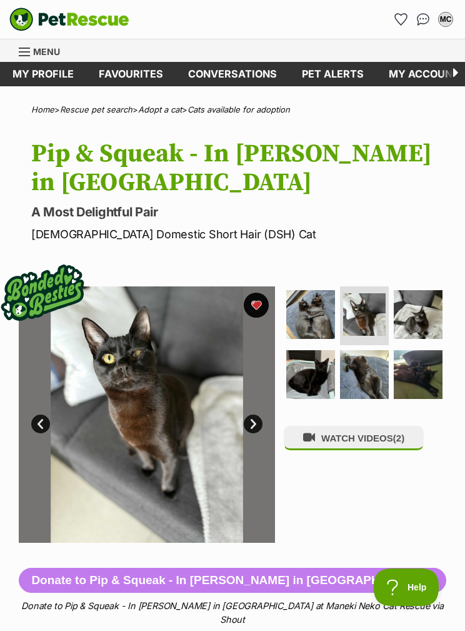
click at [321, 290] on img at bounding box center [310, 314] width 49 height 49
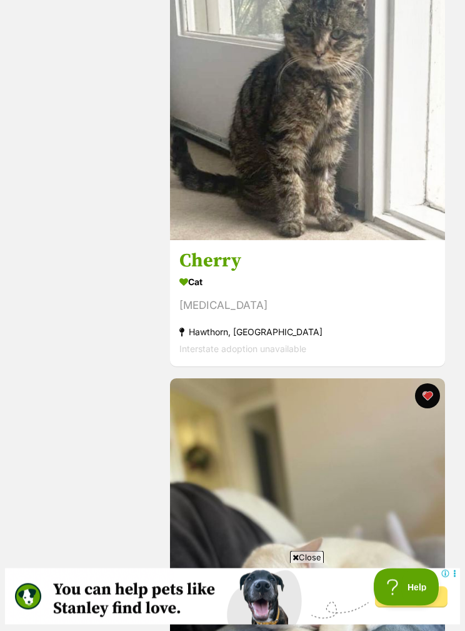
scroll to position [2791, 0]
click at [223, 273] on h3 "Cherry" at bounding box center [307, 261] width 256 height 24
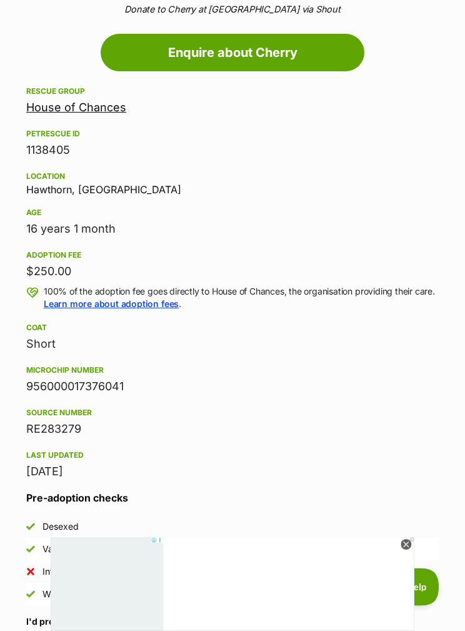
scroll to position [552, 0]
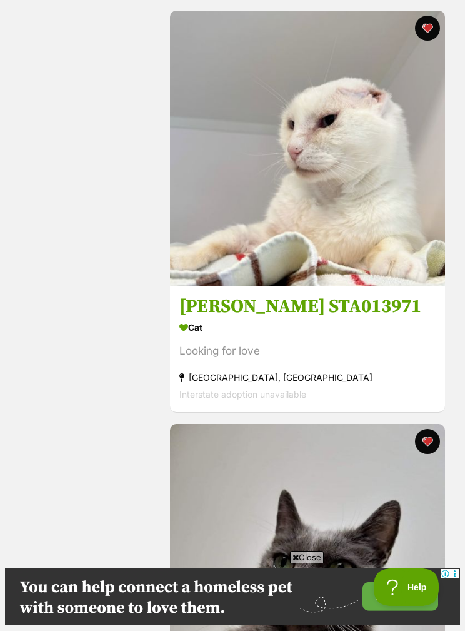
scroll to position [3571, 0]
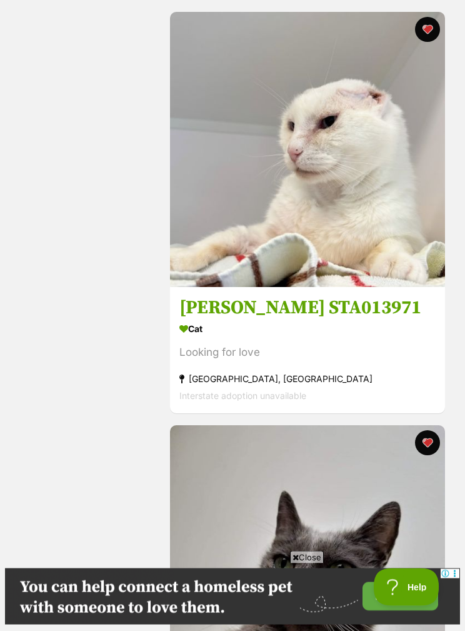
click at [319, 306] on h3 "[PERSON_NAME] STA013971" at bounding box center [307, 308] width 256 height 24
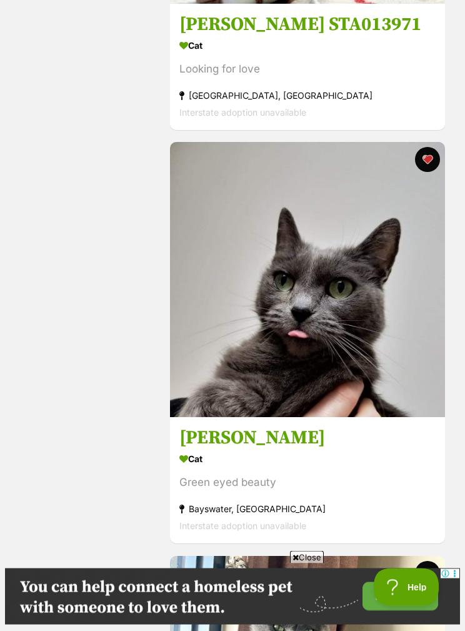
scroll to position [3855, 0]
click at [219, 442] on h3 "[PERSON_NAME]" at bounding box center [307, 439] width 256 height 24
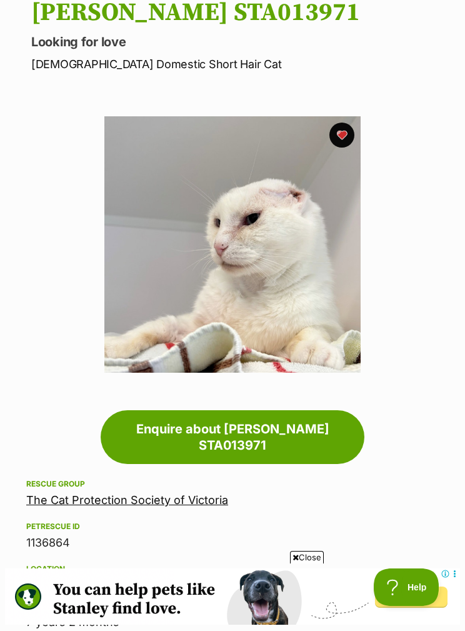
scroll to position [138, 0]
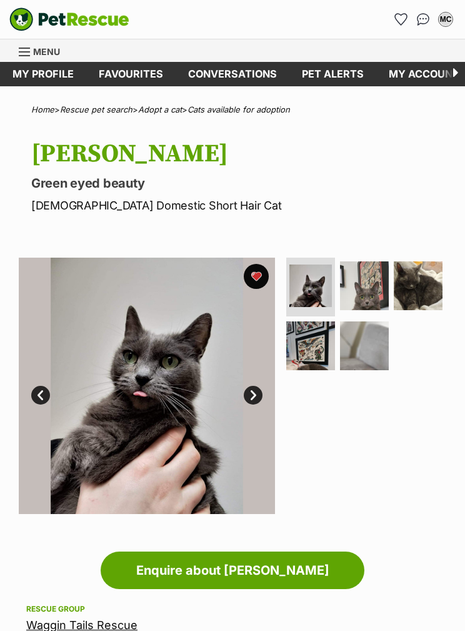
click at [368, 291] on img at bounding box center [364, 285] width 49 height 49
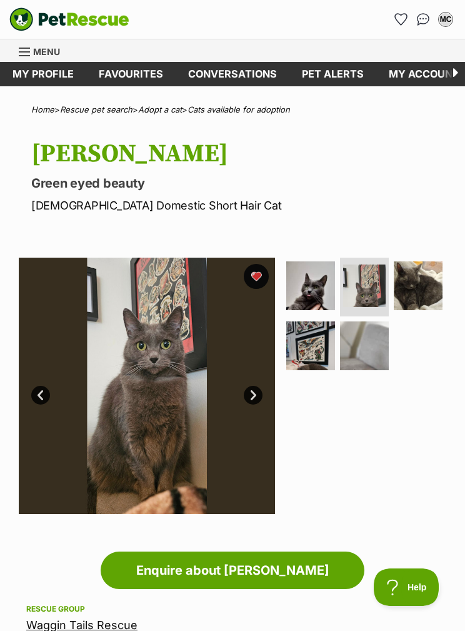
click at [326, 336] on img at bounding box center [310, 345] width 49 height 49
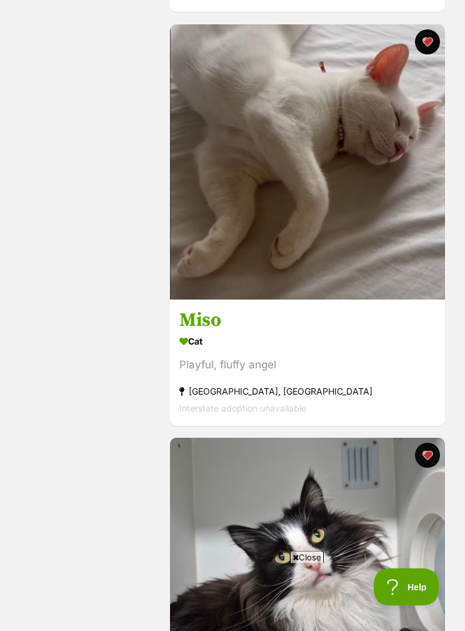
scroll to position [1491, 0]
click at [206, 313] on h3 "Miso" at bounding box center [307, 320] width 256 height 24
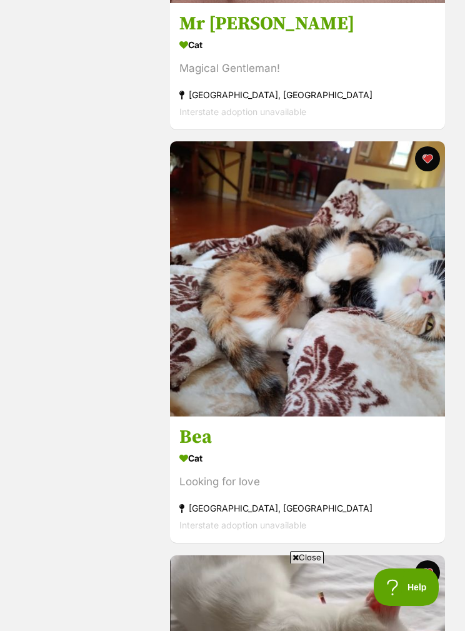
scroll to position [959, 0]
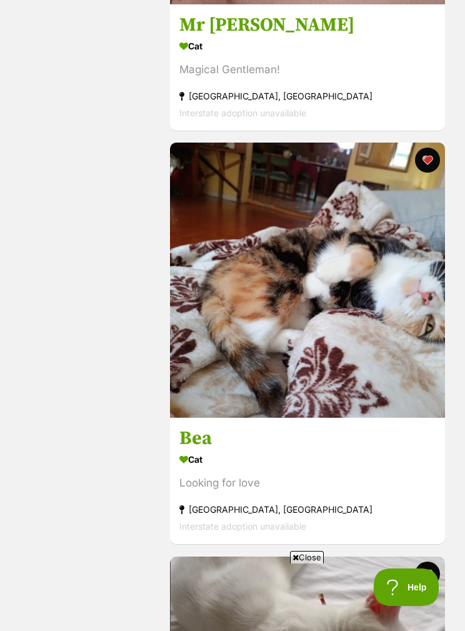
click at [195, 437] on h3 "Bea" at bounding box center [307, 439] width 256 height 24
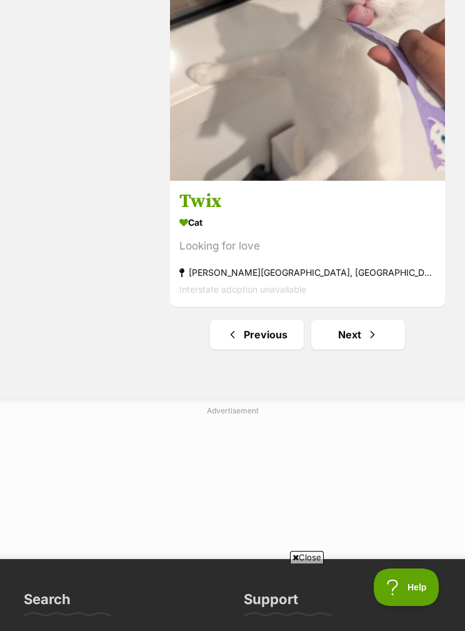
scroll to position [8224, 0]
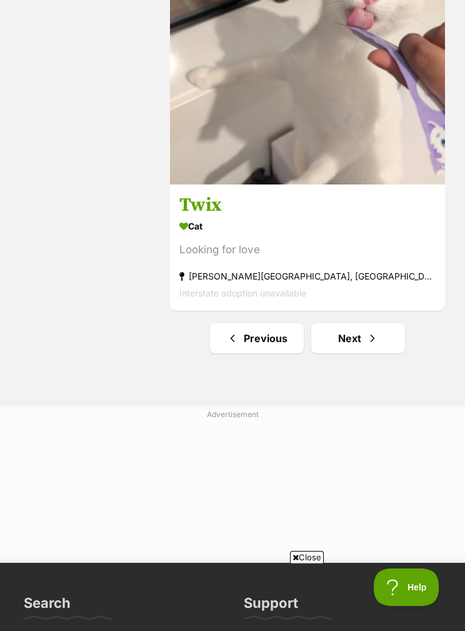
click at [274, 334] on link "Previous" at bounding box center [257, 338] width 94 height 30
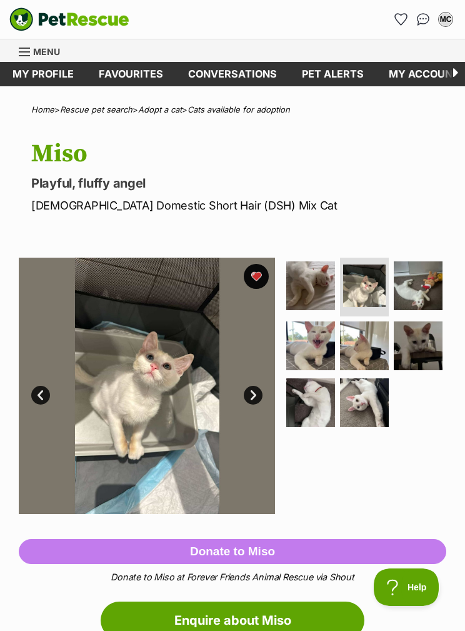
click at [413, 276] on img at bounding box center [418, 285] width 49 height 49
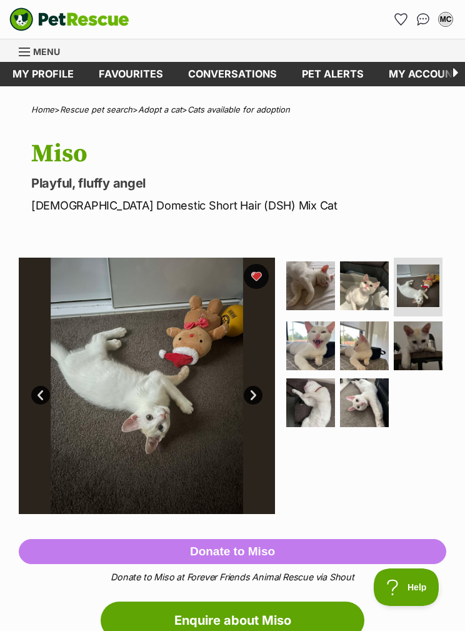
click at [315, 344] on img at bounding box center [310, 345] width 49 height 49
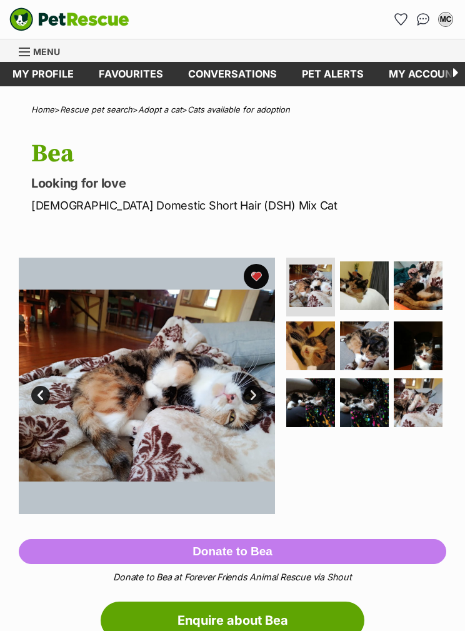
click at [358, 288] on img at bounding box center [364, 285] width 49 height 49
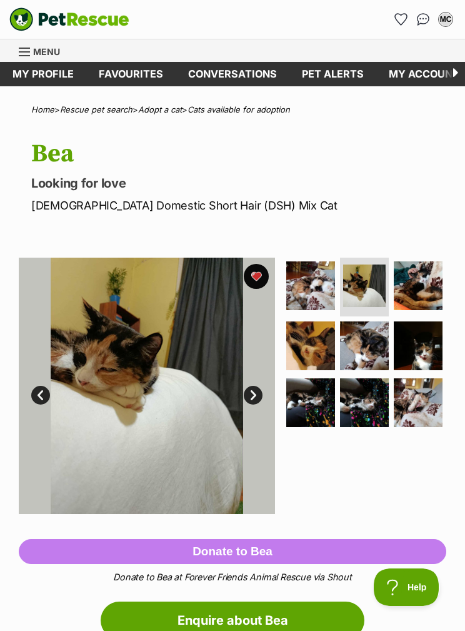
click at [418, 293] on img at bounding box center [418, 285] width 49 height 49
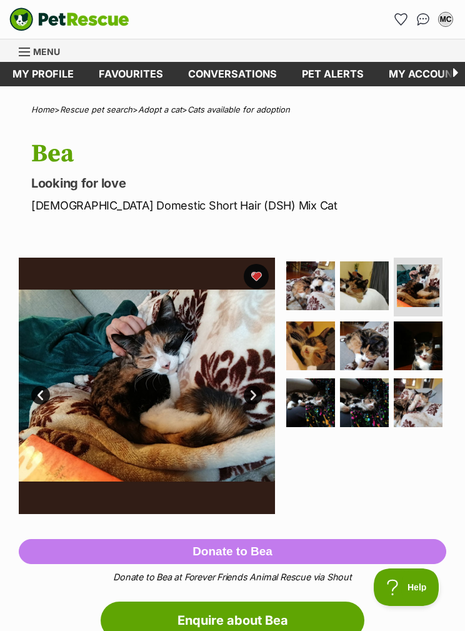
click at [318, 340] on img at bounding box center [310, 345] width 49 height 49
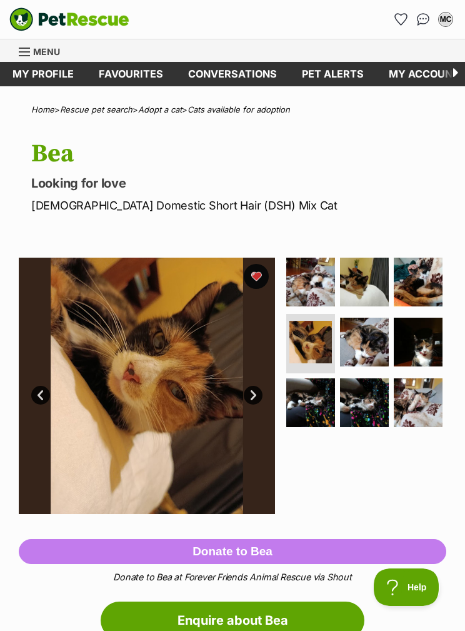
click at [368, 333] on img at bounding box center [364, 342] width 49 height 49
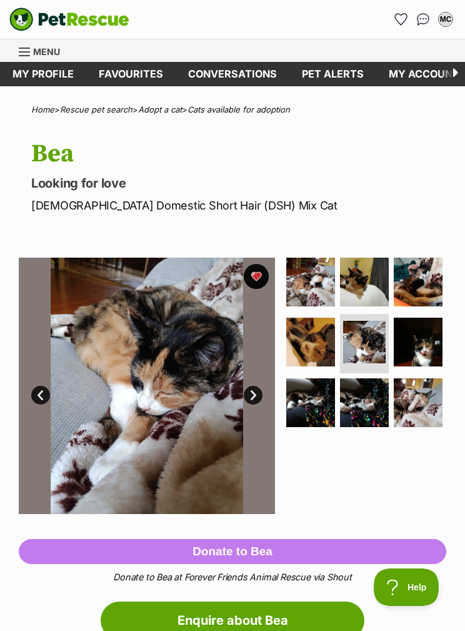
click at [429, 337] on img at bounding box center [418, 342] width 49 height 49
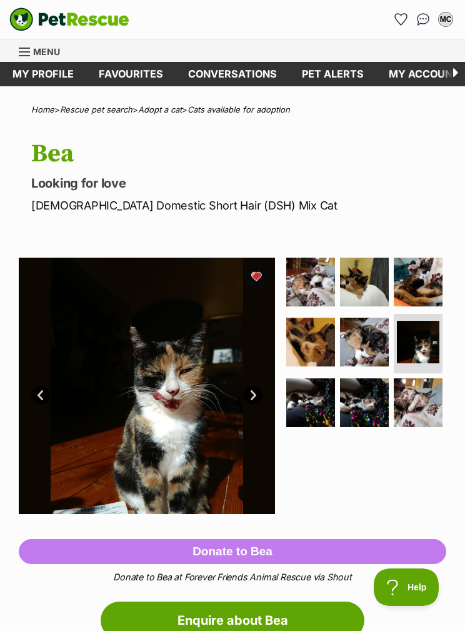
click at [310, 383] on img at bounding box center [310, 402] width 49 height 49
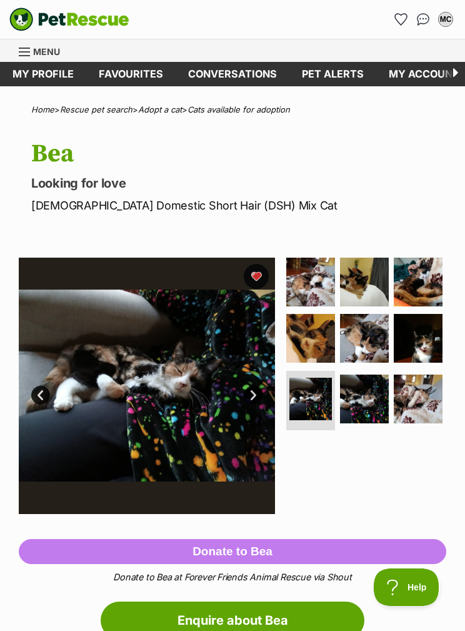
click at [360, 388] on img at bounding box center [364, 399] width 49 height 49
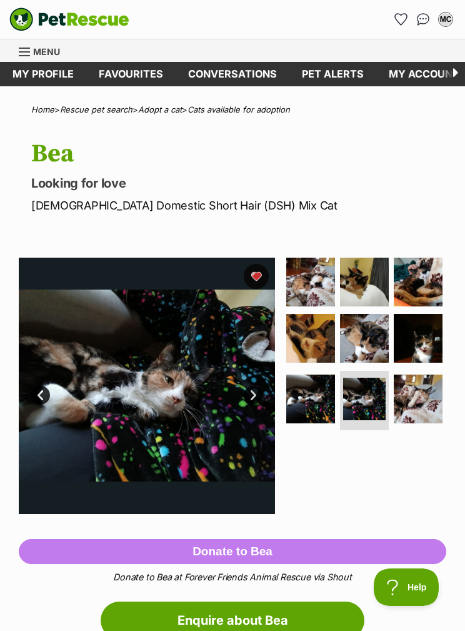
click at [419, 390] on img at bounding box center [418, 399] width 49 height 49
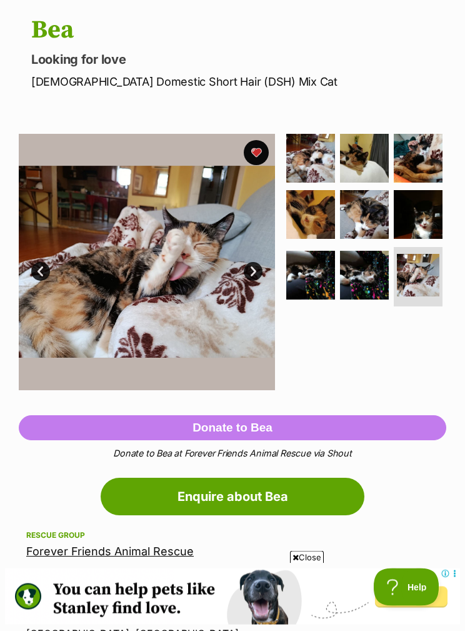
scroll to position [124, 0]
click at [317, 156] on img at bounding box center [310, 158] width 49 height 49
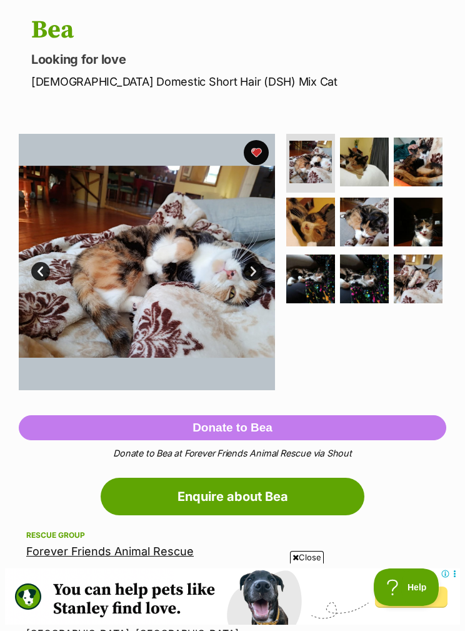
click at [371, 169] on img at bounding box center [364, 162] width 49 height 49
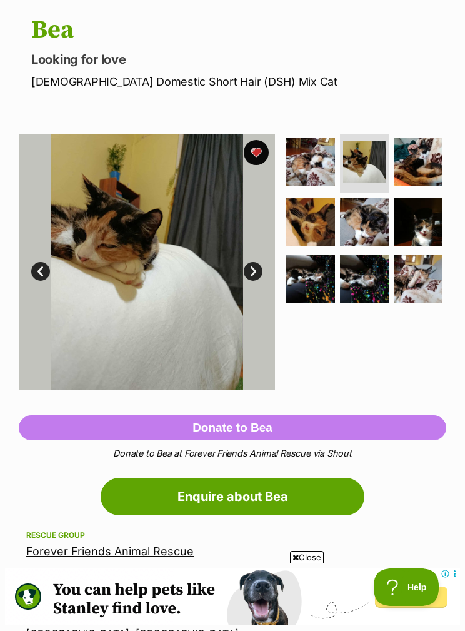
click at [433, 164] on img at bounding box center [418, 162] width 49 height 49
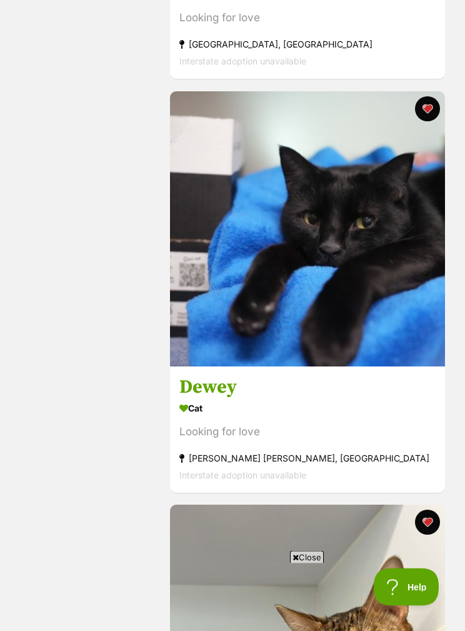
scroll to position [1424, 0]
click at [232, 377] on h3 "Dewey" at bounding box center [307, 387] width 256 height 24
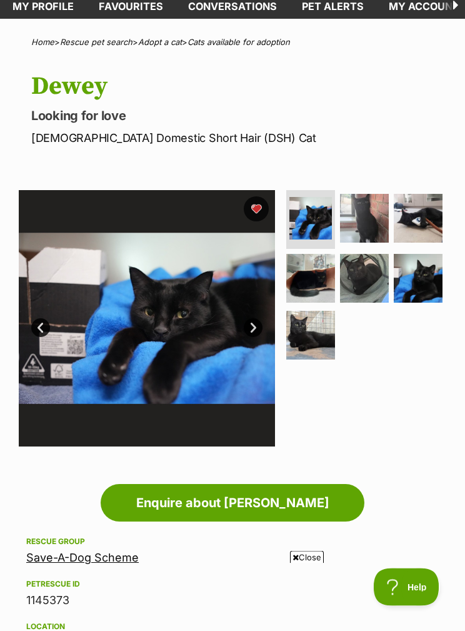
scroll to position [65, 0]
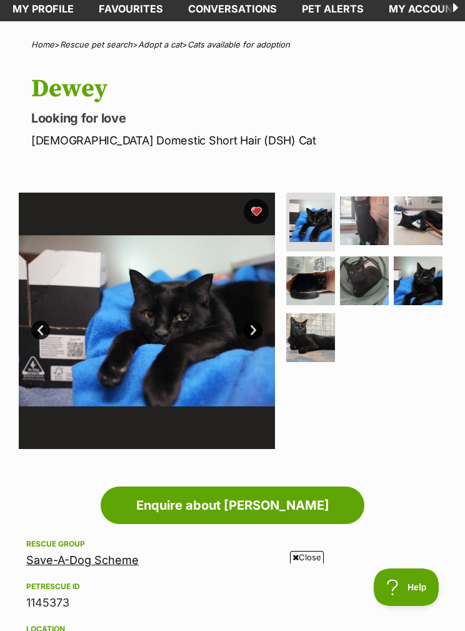
click at [372, 208] on img at bounding box center [364, 220] width 49 height 49
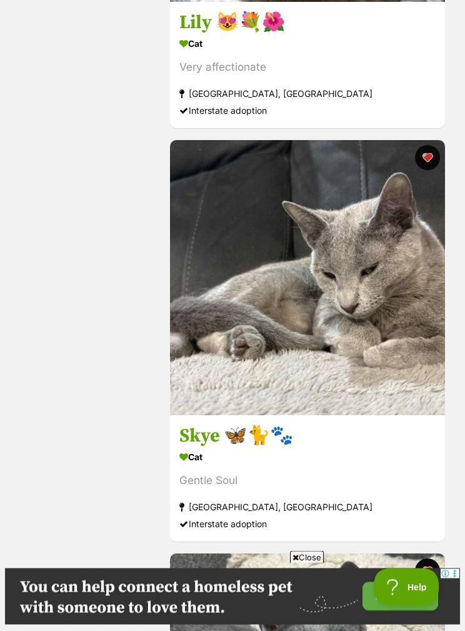
scroll to position [5928, 0]
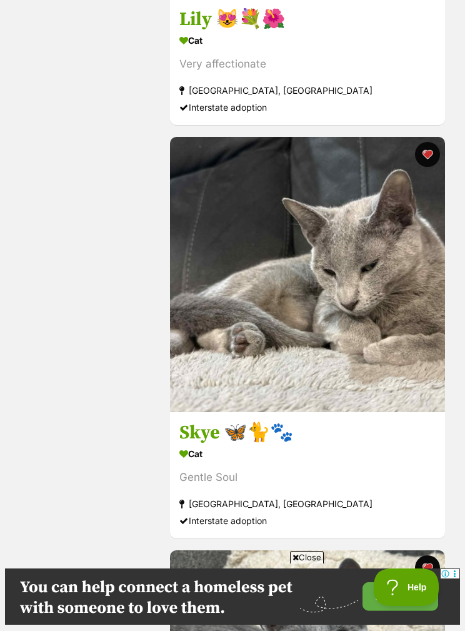
click at [218, 431] on h3 "Skye 🦋🐈🐾" at bounding box center [307, 433] width 256 height 24
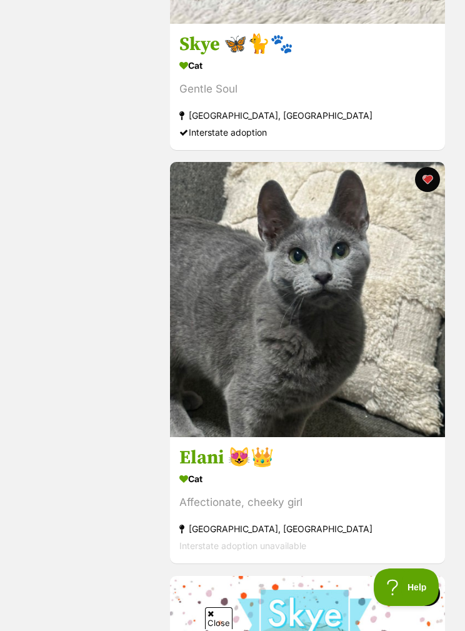
scroll to position [0, 0]
click at [215, 462] on h3 "Elani 😻👑" at bounding box center [307, 459] width 256 height 24
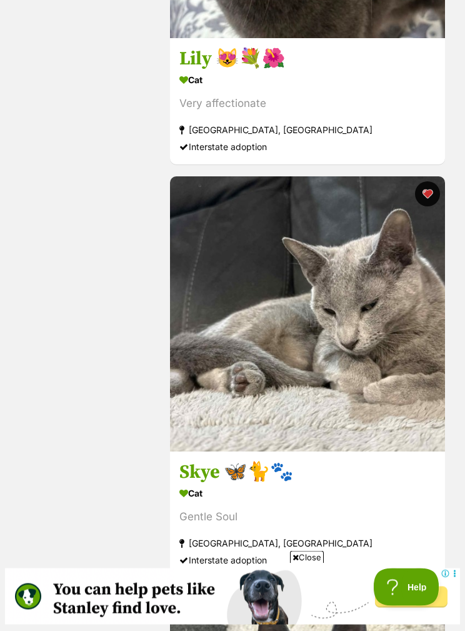
scroll to position [5889, 0]
click at [206, 474] on h3 "Skye 🦋🐈🐾" at bounding box center [307, 472] width 256 height 24
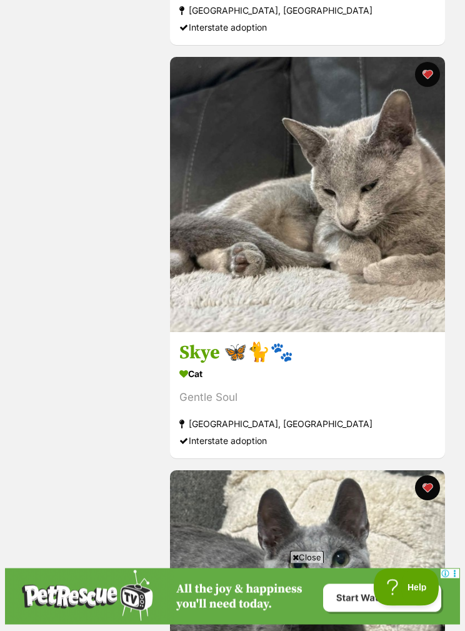
scroll to position [6008, 0]
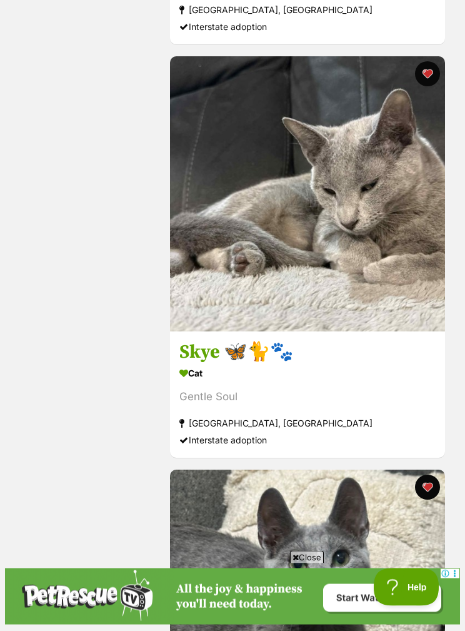
click at [220, 350] on h3 "Skye 🦋🐈🐾" at bounding box center [307, 353] width 256 height 24
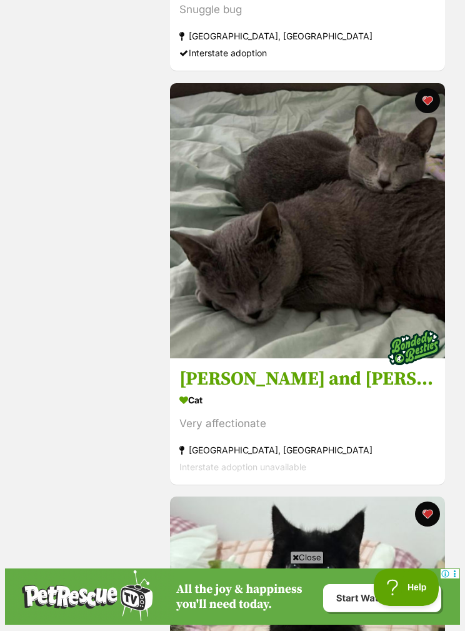
scroll to position [4321, 0]
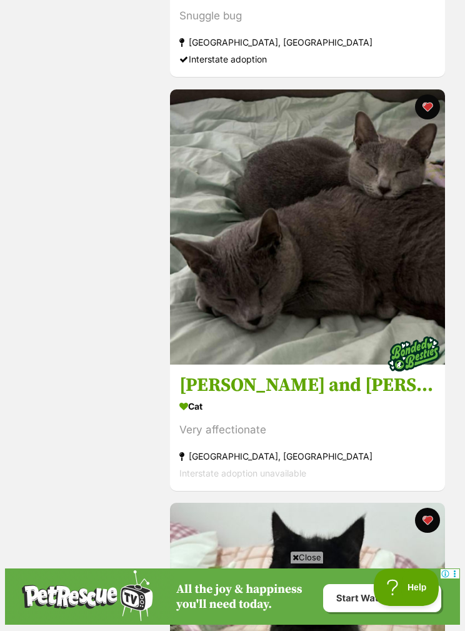
click at [310, 381] on h3 "[PERSON_NAME] and [PERSON_NAME]" at bounding box center [307, 385] width 256 height 24
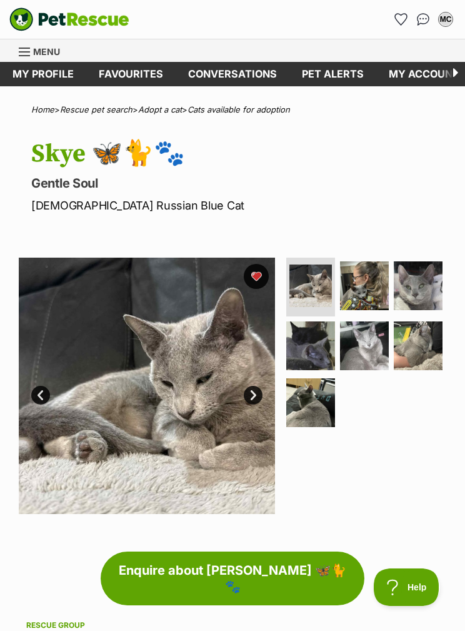
click at [316, 393] on img at bounding box center [310, 402] width 49 height 49
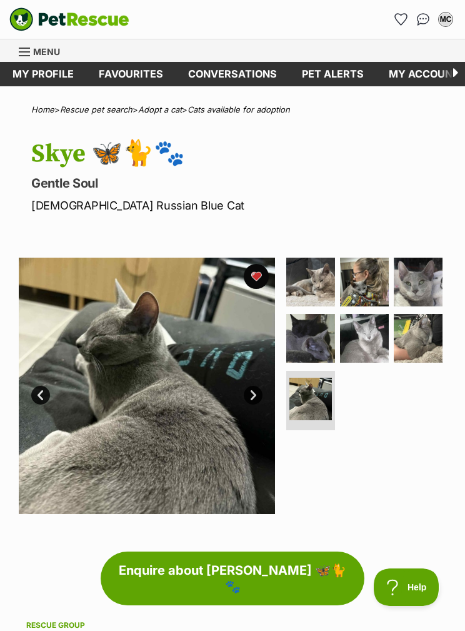
click at [432, 332] on img at bounding box center [418, 338] width 49 height 49
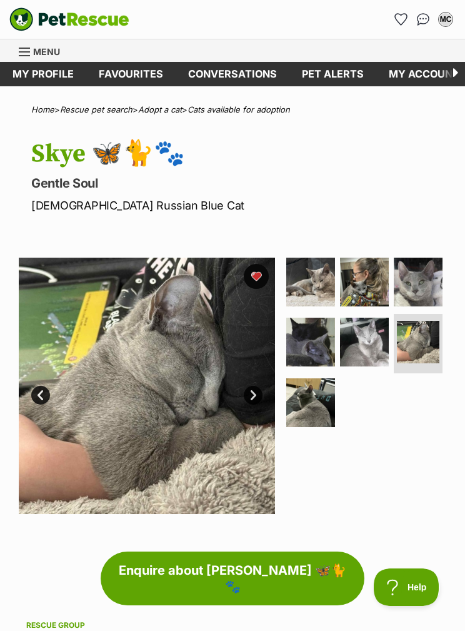
click at [375, 337] on img at bounding box center [364, 342] width 49 height 49
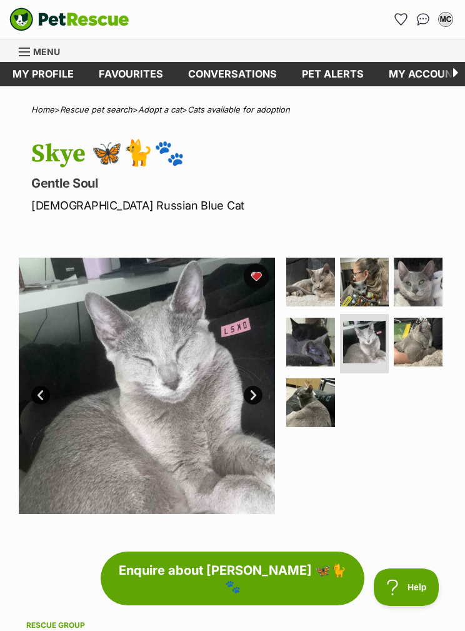
click at [330, 341] on img at bounding box center [310, 342] width 49 height 49
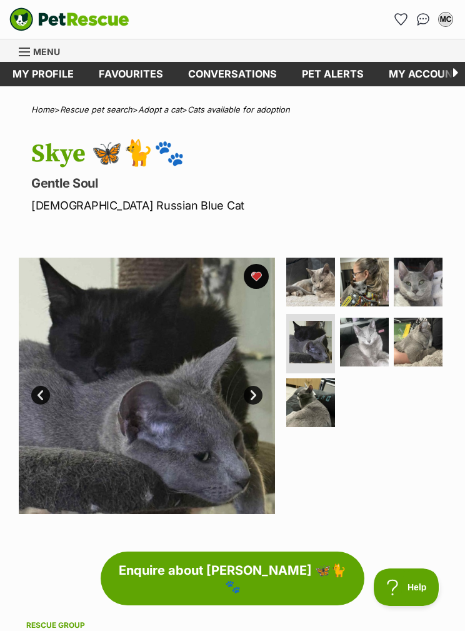
click at [420, 278] on img at bounding box center [418, 282] width 49 height 49
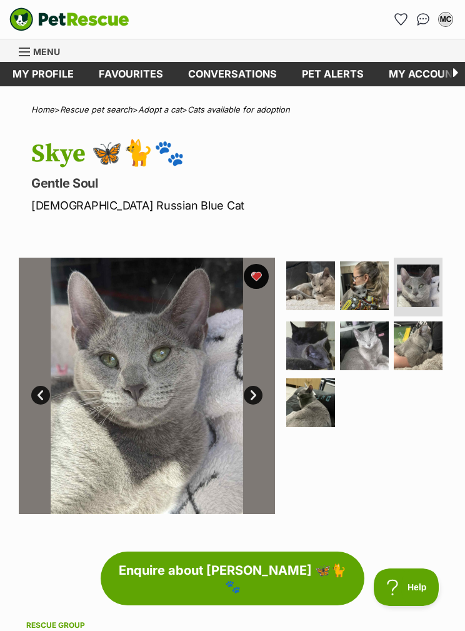
click at [383, 287] on img at bounding box center [364, 285] width 49 height 49
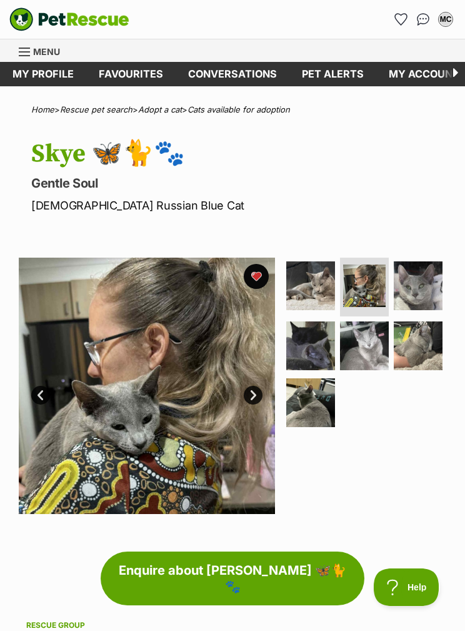
click at [323, 290] on img at bounding box center [310, 285] width 49 height 49
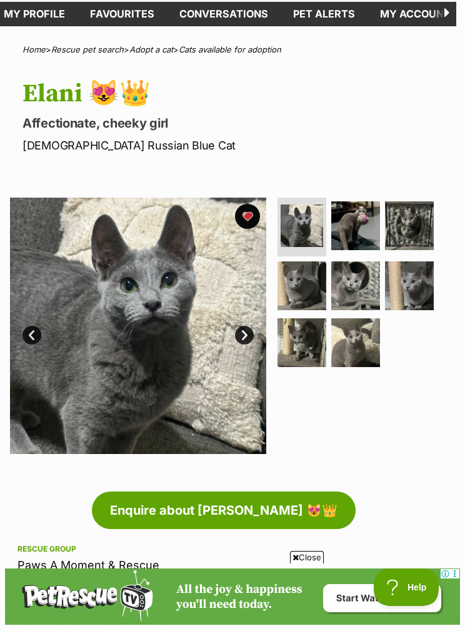
scroll to position [68, 8]
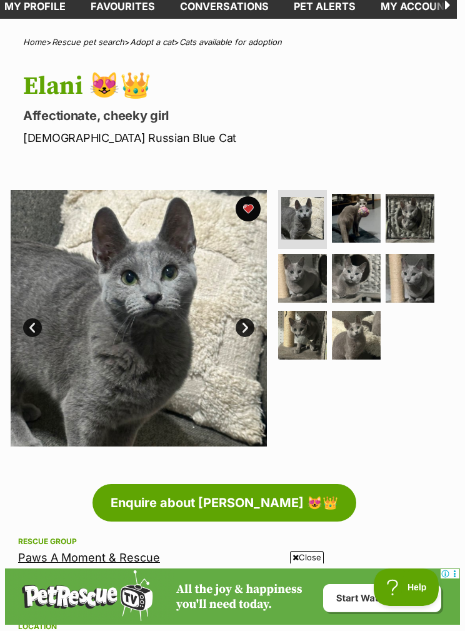
click at [355, 203] on img at bounding box center [356, 218] width 49 height 49
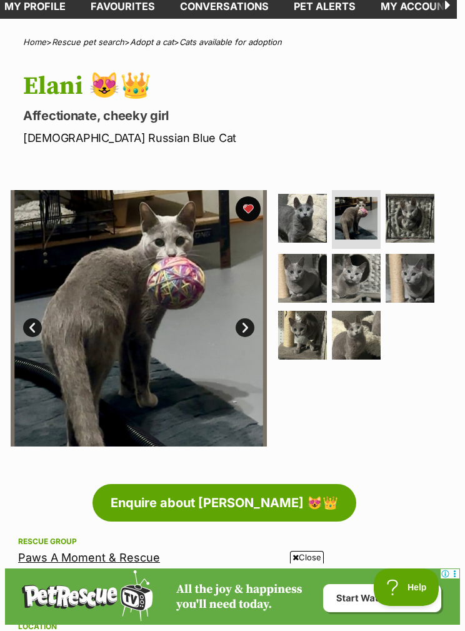
click at [306, 270] on img at bounding box center [302, 278] width 49 height 49
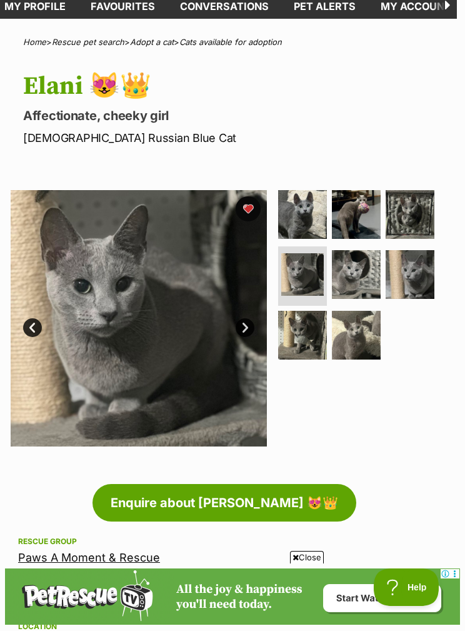
click at [374, 266] on img at bounding box center [356, 274] width 49 height 49
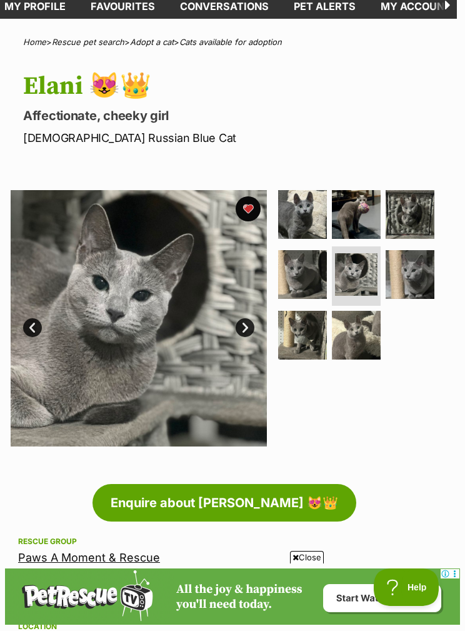
click at [420, 268] on img at bounding box center [410, 274] width 49 height 49
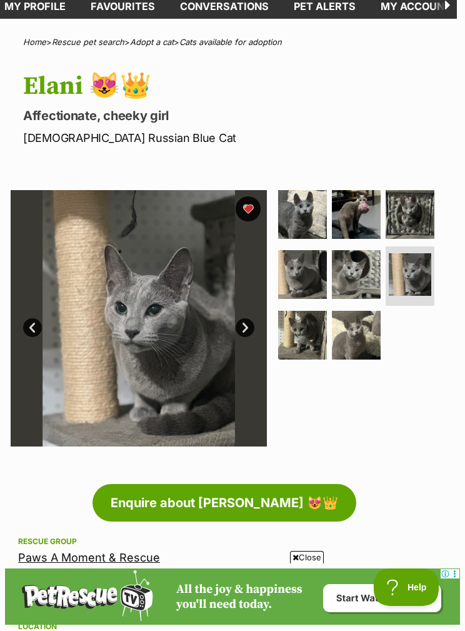
click at [325, 315] on img at bounding box center [302, 335] width 49 height 49
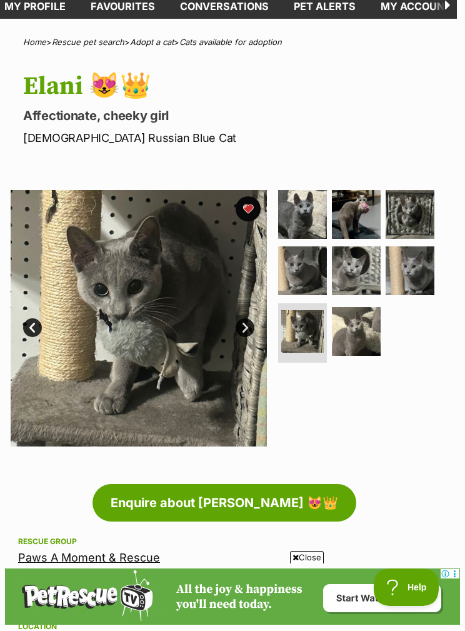
click at [376, 315] on img at bounding box center [356, 331] width 49 height 49
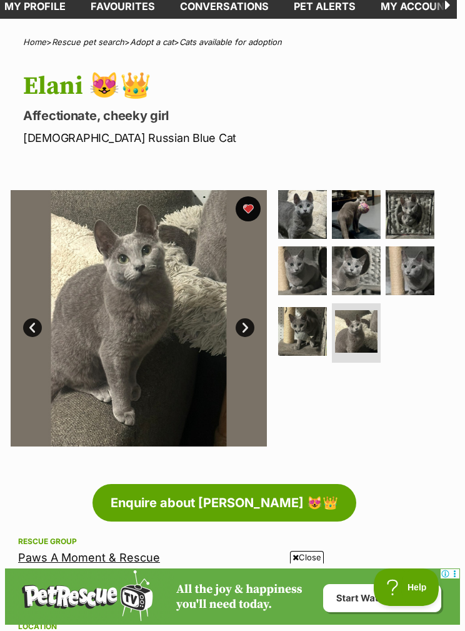
scroll to position [0, 0]
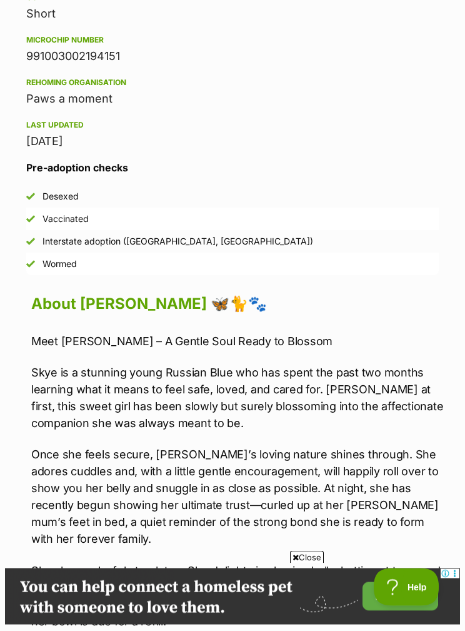
scroll to position [873, 0]
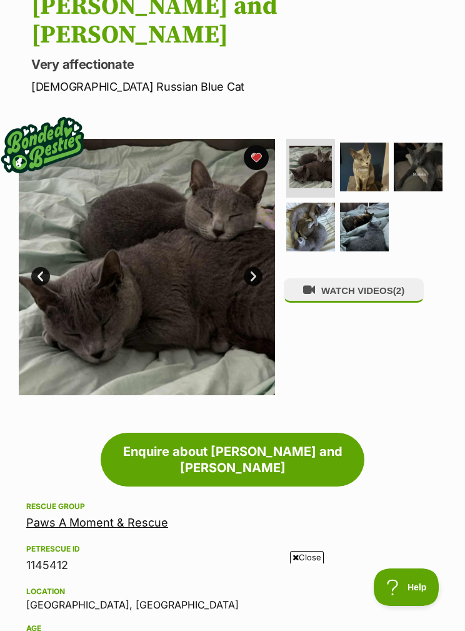
scroll to position [147, 0]
click at [137, 517] on link "Paws A Moment & Rescue" at bounding box center [97, 523] width 142 height 13
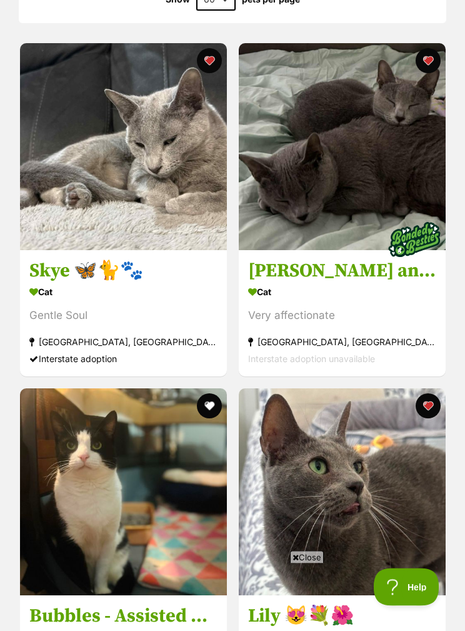
scroll to position [1563, 0]
click at [342, 260] on h3 "[PERSON_NAME] and [PERSON_NAME]" at bounding box center [342, 271] width 188 height 24
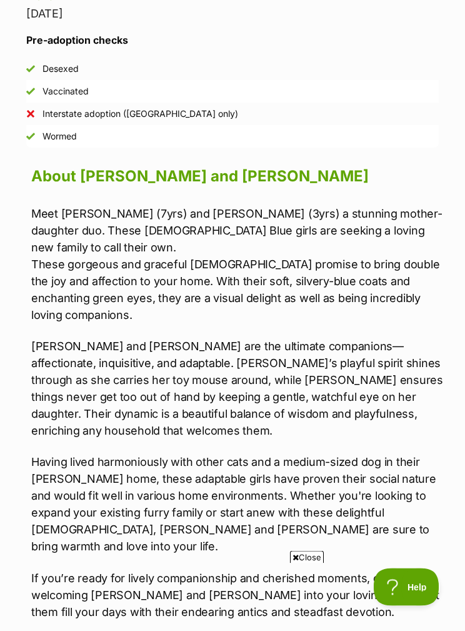
scroll to position [1043, 0]
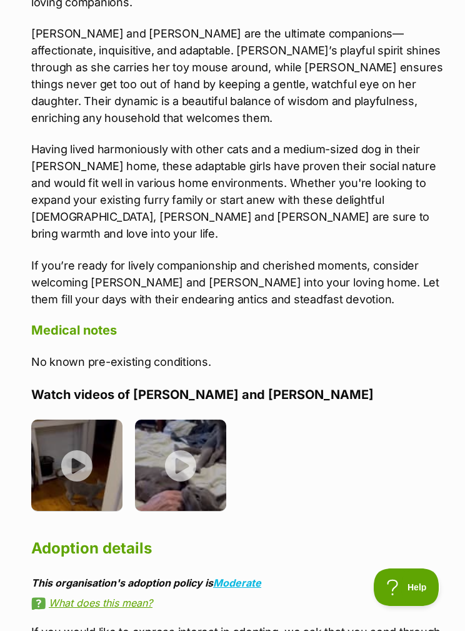
click at [98, 420] on img at bounding box center [76, 465] width 91 height 91
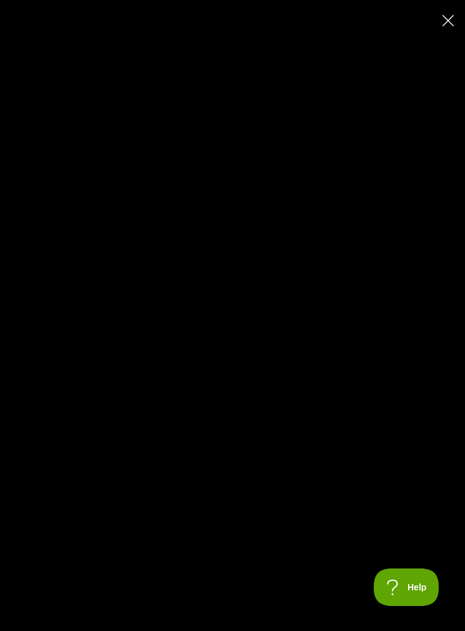
type input "100"
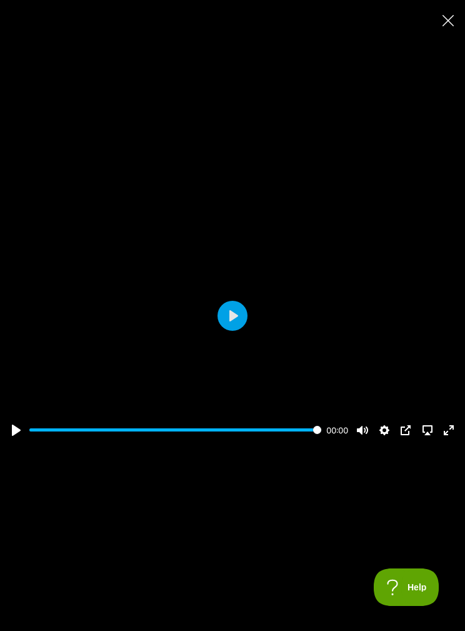
click at [455, 19] on button "Close" at bounding box center [448, 20] width 22 height 22
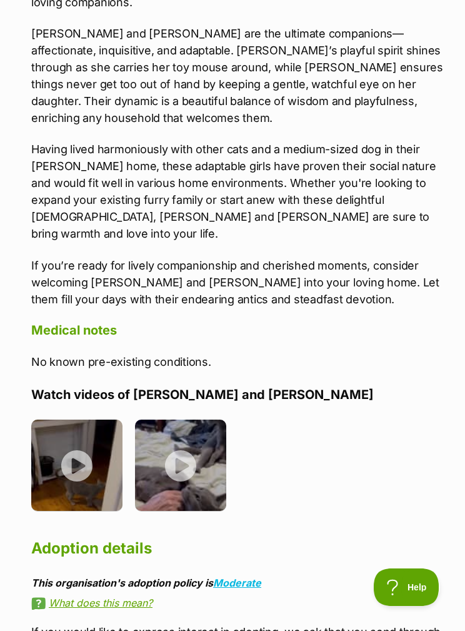
click at [183, 420] on img at bounding box center [180, 465] width 91 height 91
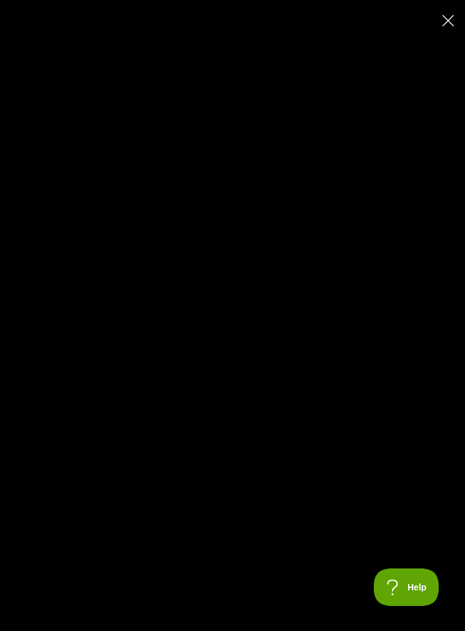
type input "100"
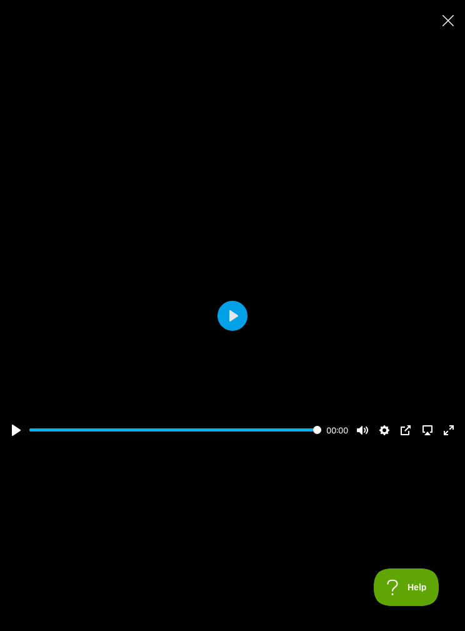
click at [452, 21] on icon "Close" at bounding box center [448, 20] width 11 height 11
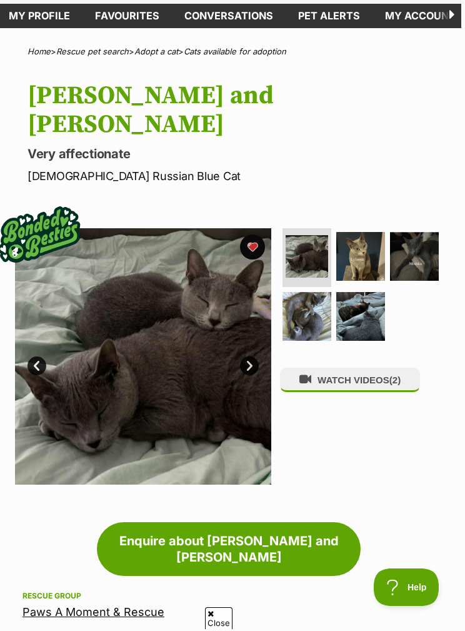
click at [370, 232] on img at bounding box center [360, 256] width 49 height 49
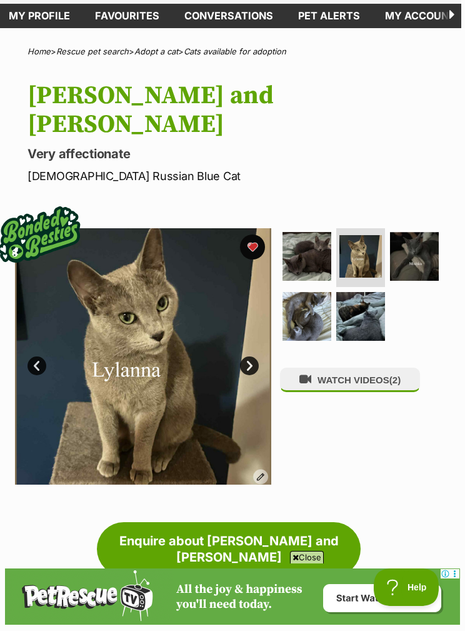
click at [403, 232] on img at bounding box center [414, 256] width 49 height 49
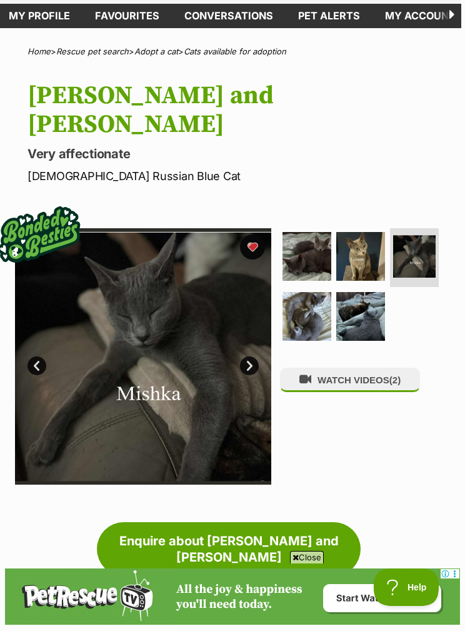
click at [326, 292] on img at bounding box center [307, 316] width 49 height 49
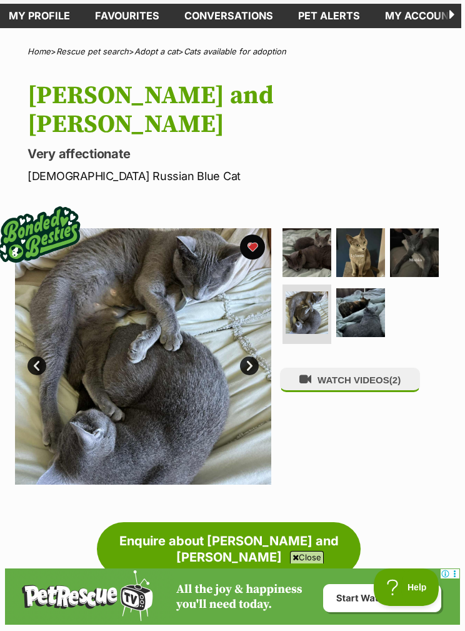
click at [365, 230] on img at bounding box center [360, 252] width 49 height 49
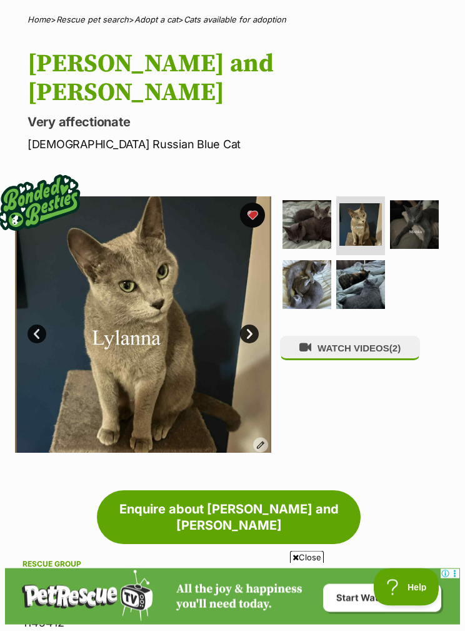
scroll to position [90, 4]
click at [417, 200] on img at bounding box center [414, 224] width 49 height 49
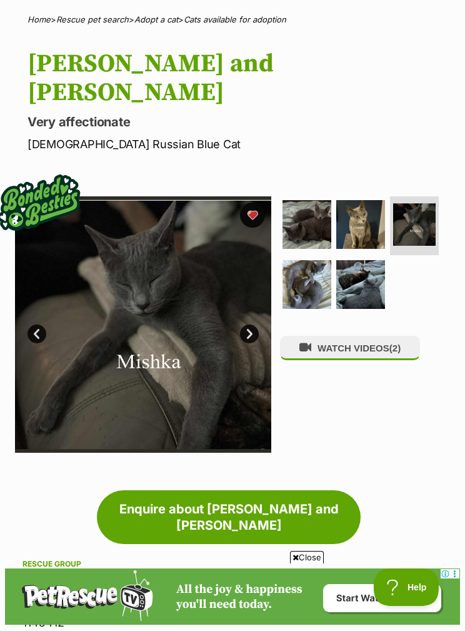
click at [311, 260] on img at bounding box center [307, 284] width 49 height 49
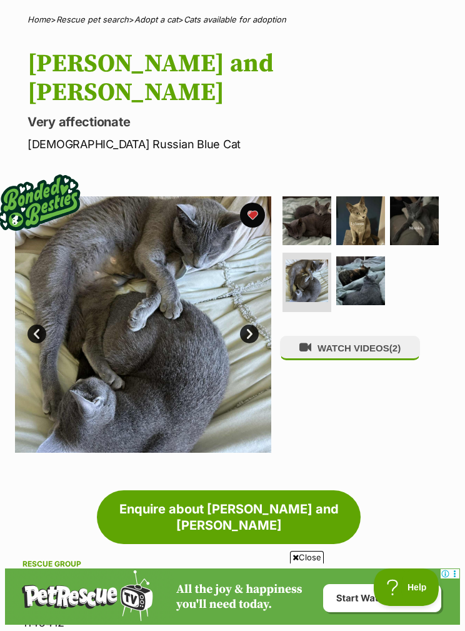
click at [349, 256] on img at bounding box center [360, 280] width 49 height 49
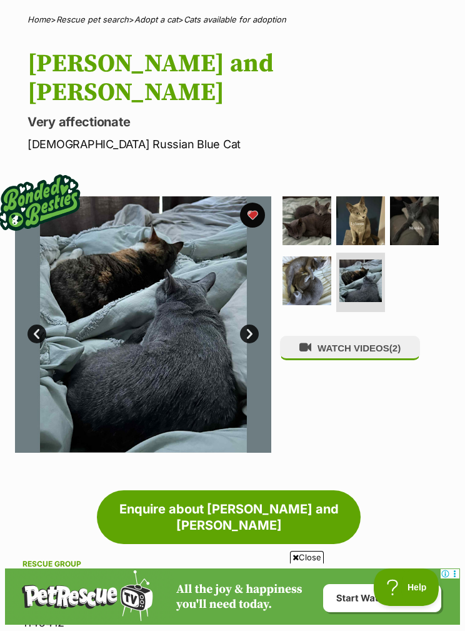
click at [369, 196] on img at bounding box center [360, 220] width 49 height 49
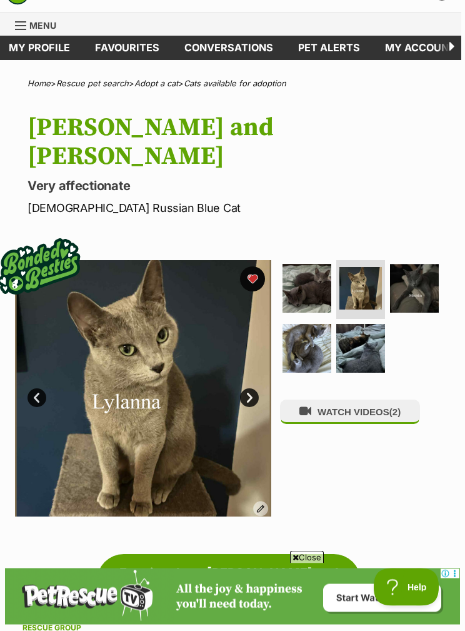
scroll to position [25, 4]
